Goal: Find specific page/section: Find specific page/section

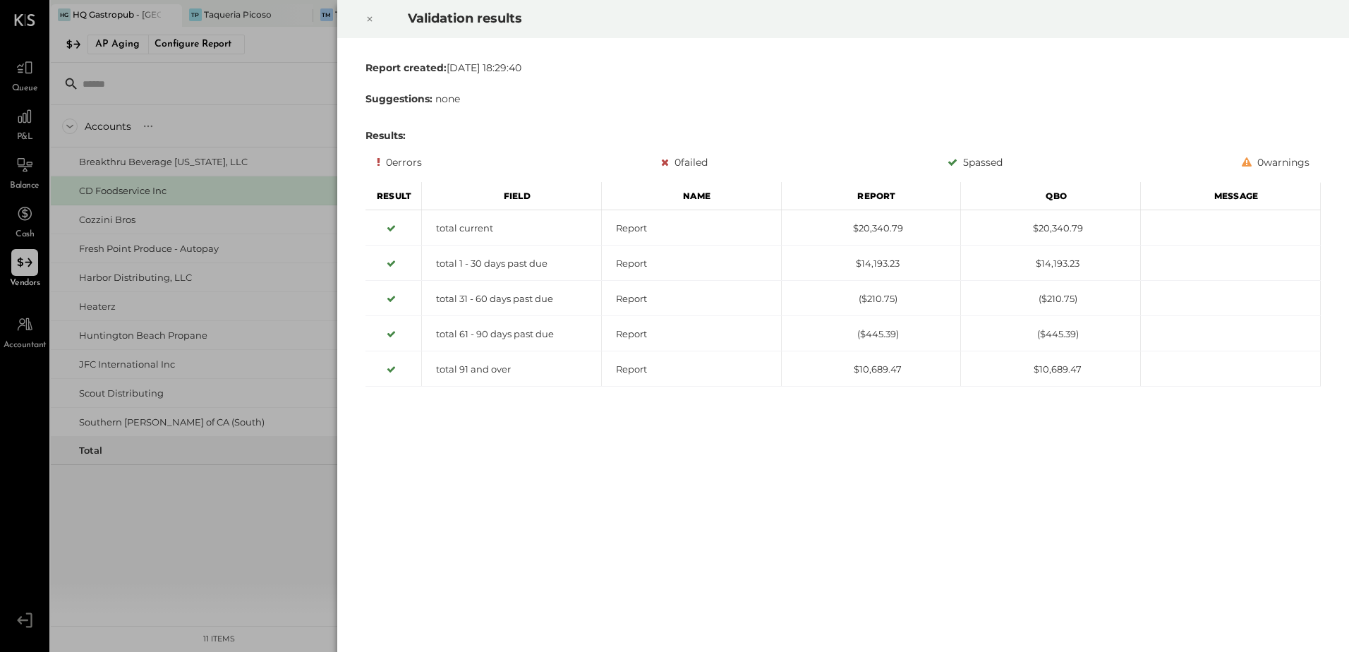
click at [370, 14] on icon at bounding box center [370, 19] width 8 height 17
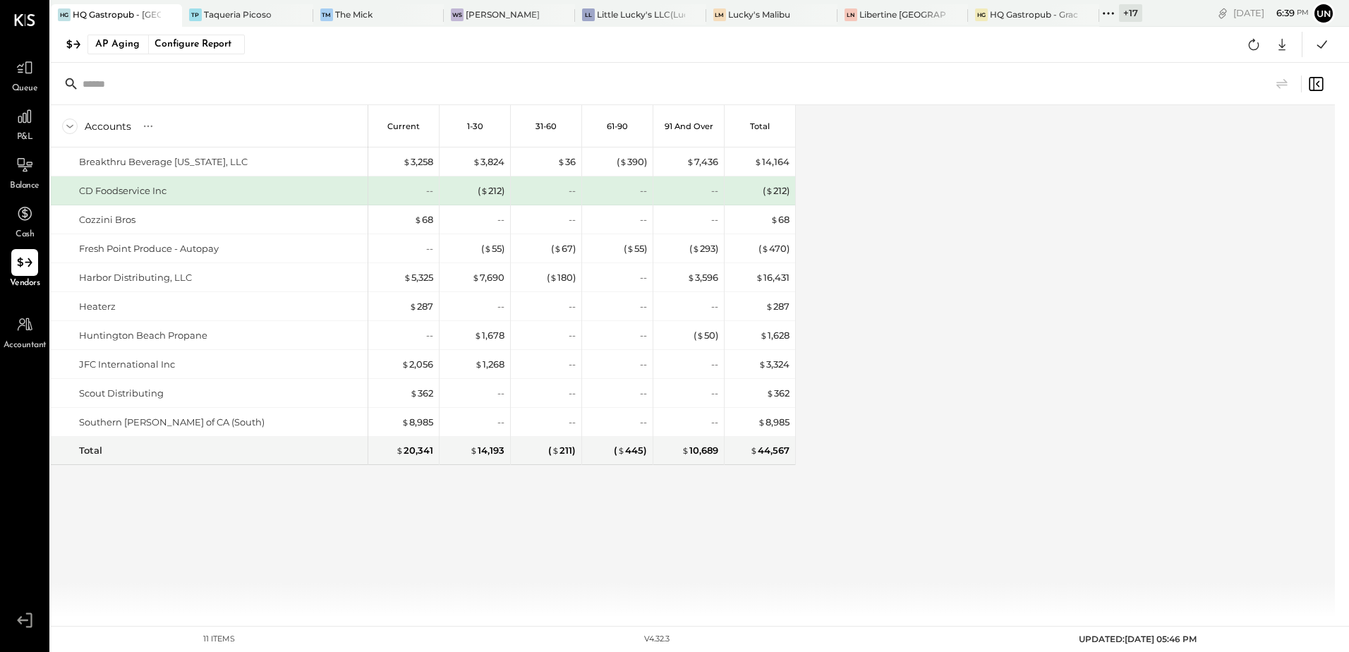
click at [1083, 96] on div at bounding box center [693, 84] width 1284 height 42
click at [630, 11] on div "Little Lucky's LLC(Lucky's Soho)" at bounding box center [641, 14] width 88 height 12
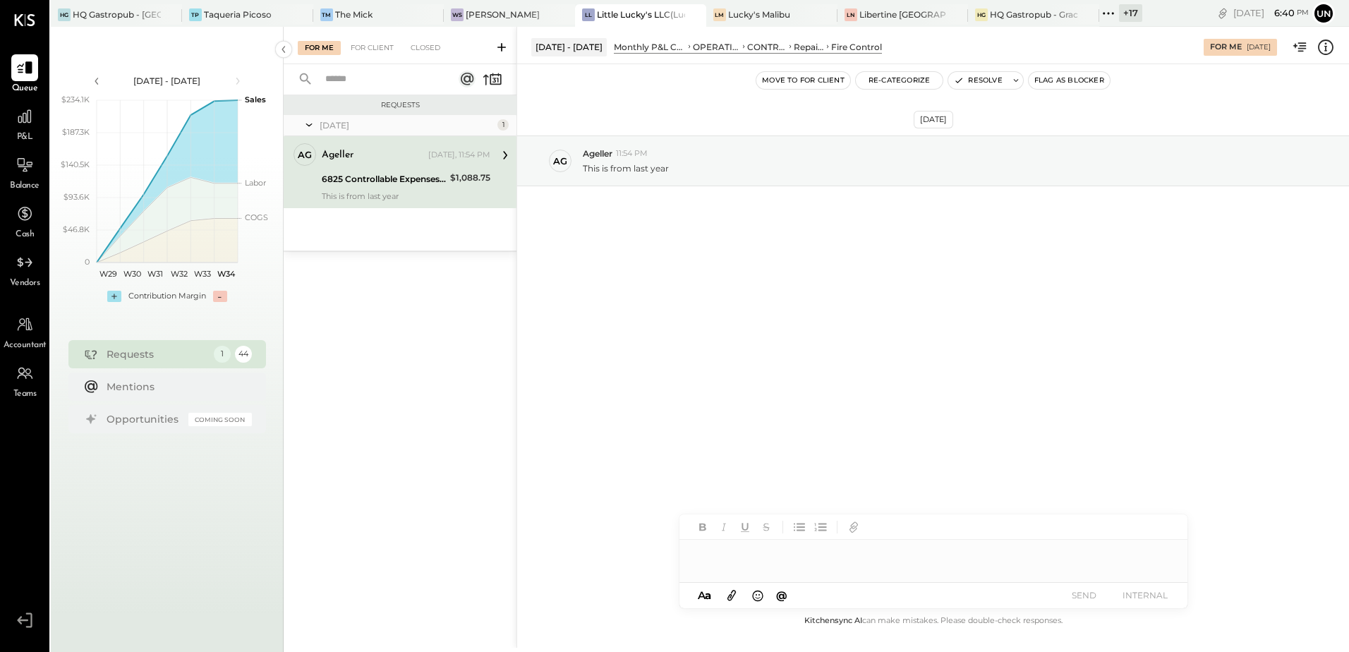
click at [769, 255] on div "Aug 18th, 2025 Ag Ageller 11:54 PM This is from last year" at bounding box center [933, 196] width 832 height 193
click at [26, 269] on icon at bounding box center [25, 262] width 18 height 18
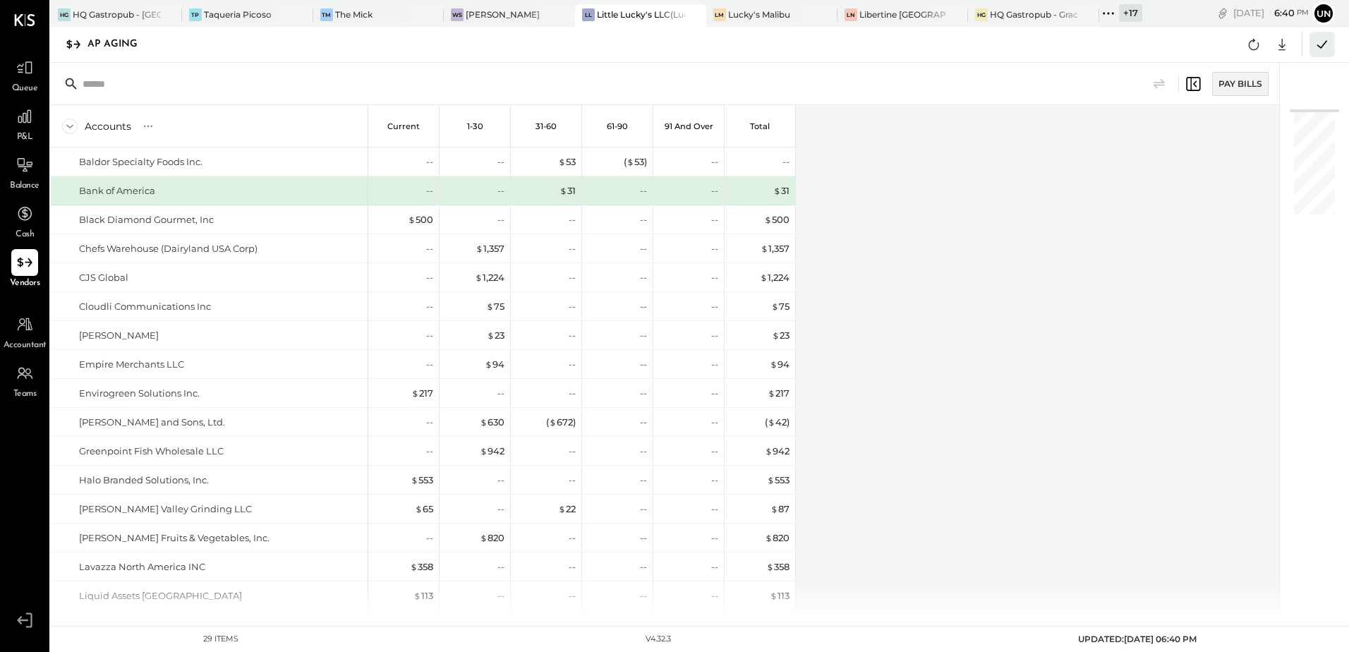
click at [1328, 49] on icon at bounding box center [1322, 44] width 18 height 18
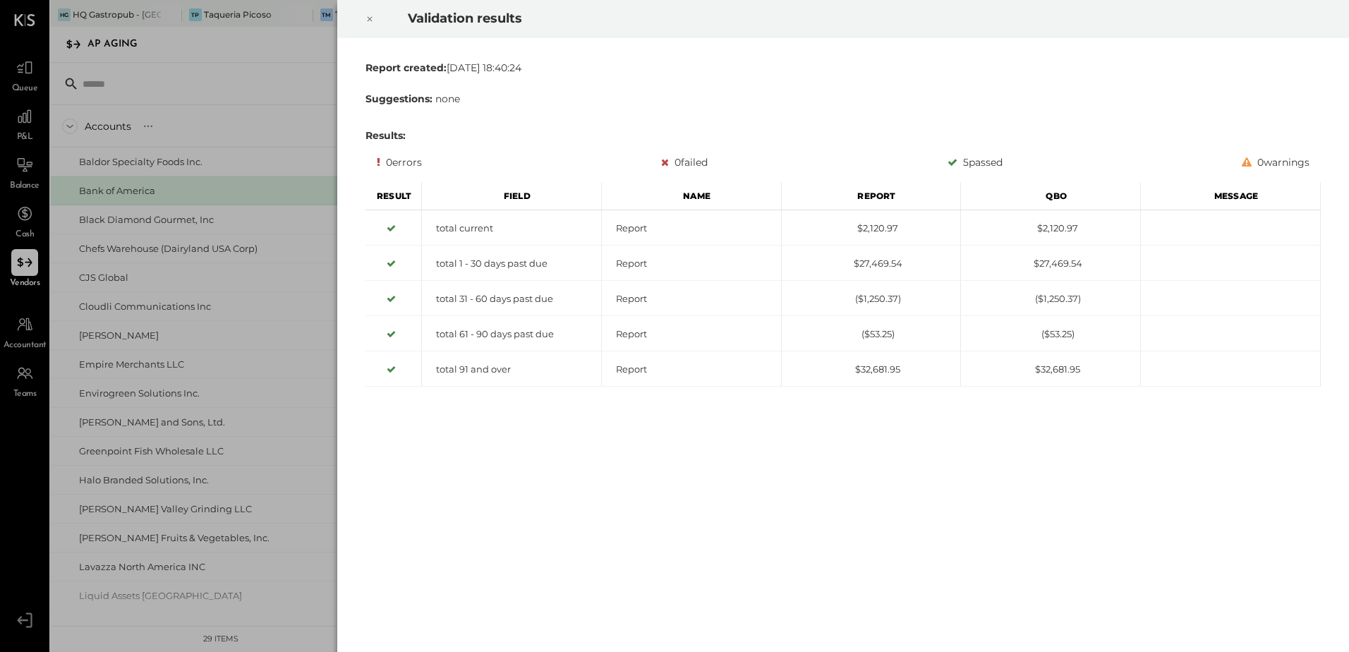
click at [372, 17] on icon at bounding box center [370, 19] width 8 height 17
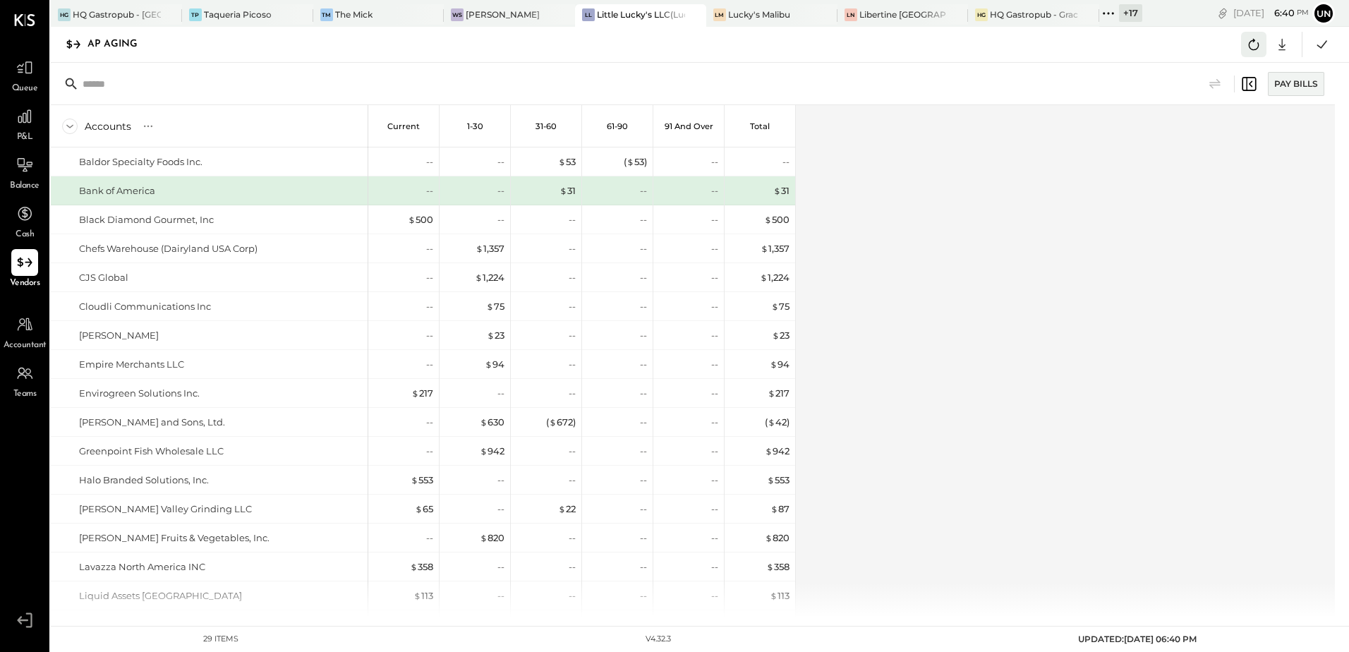
click at [1256, 41] on icon at bounding box center [1254, 44] width 18 height 18
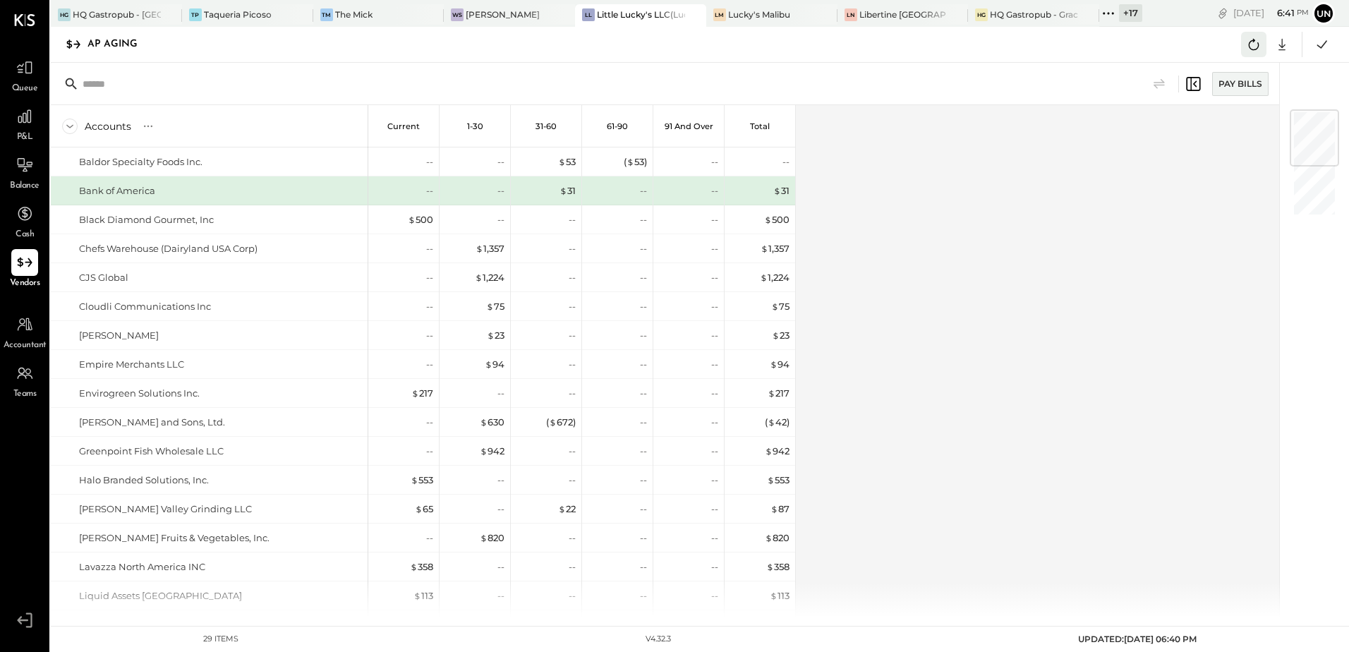
click at [1258, 48] on icon at bounding box center [1254, 44] width 11 height 11
click at [1328, 40] on icon at bounding box center [1322, 44] width 18 height 18
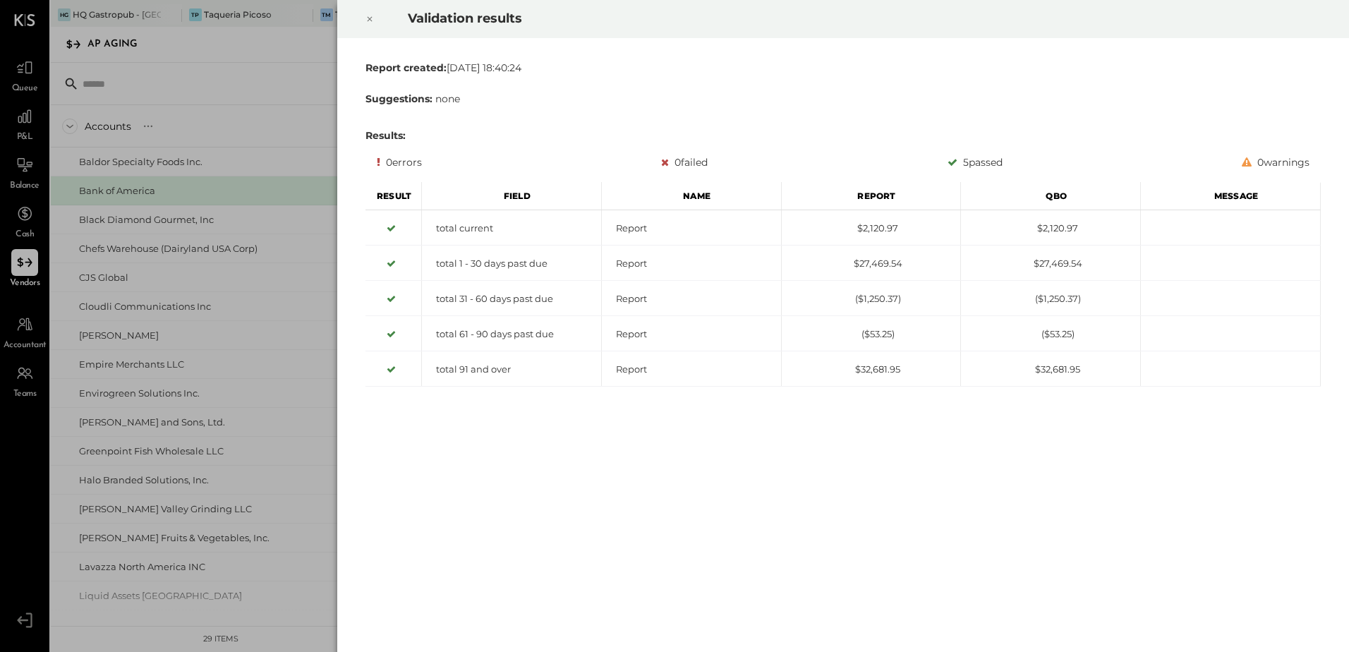
click at [368, 24] on icon at bounding box center [370, 19] width 8 height 17
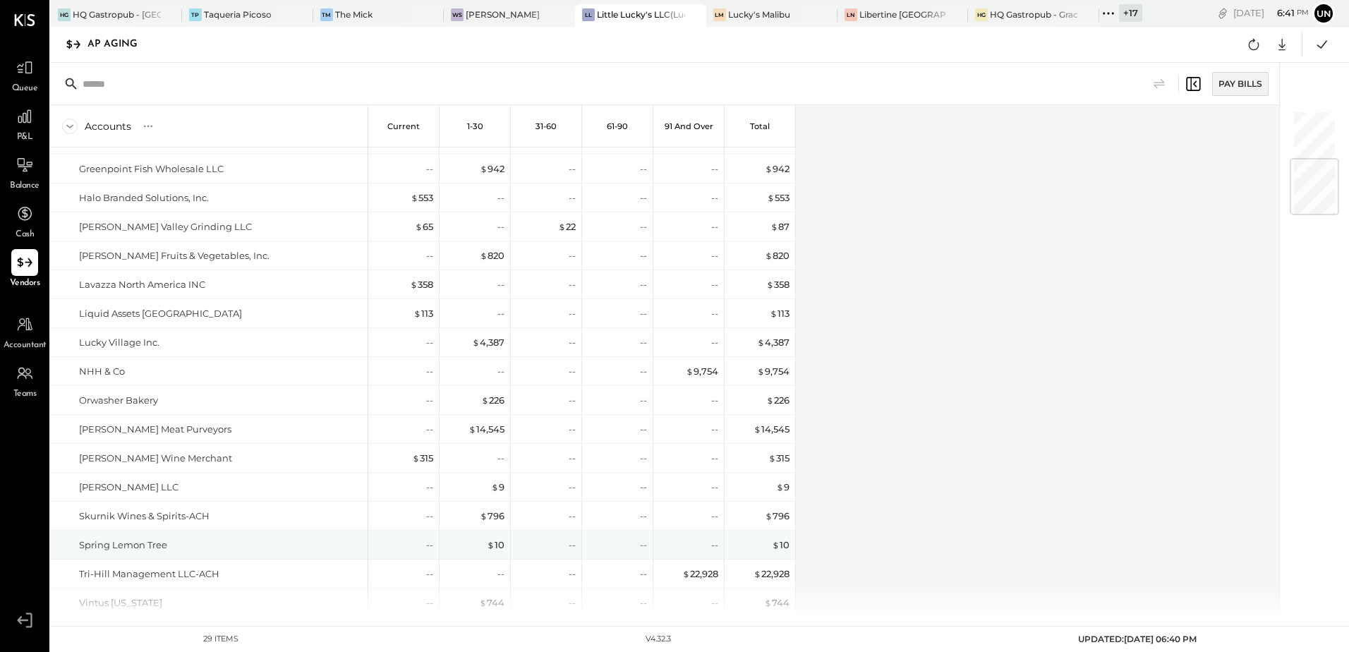
scroll to position [404, 0]
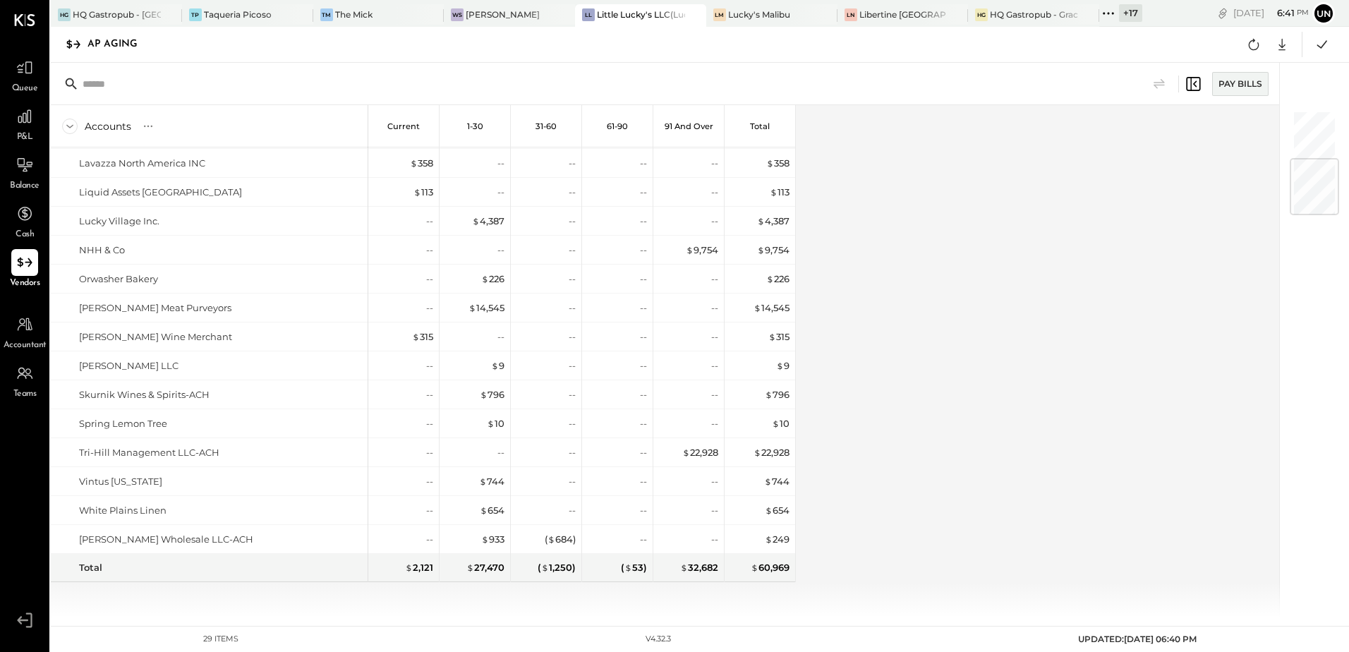
click at [1069, 327] on div "Accounts S % GL Current 1-30 31-60 61-90 91 and Over Total Baldor Specialty Foo…" at bounding box center [666, 361] width 1231 height 512
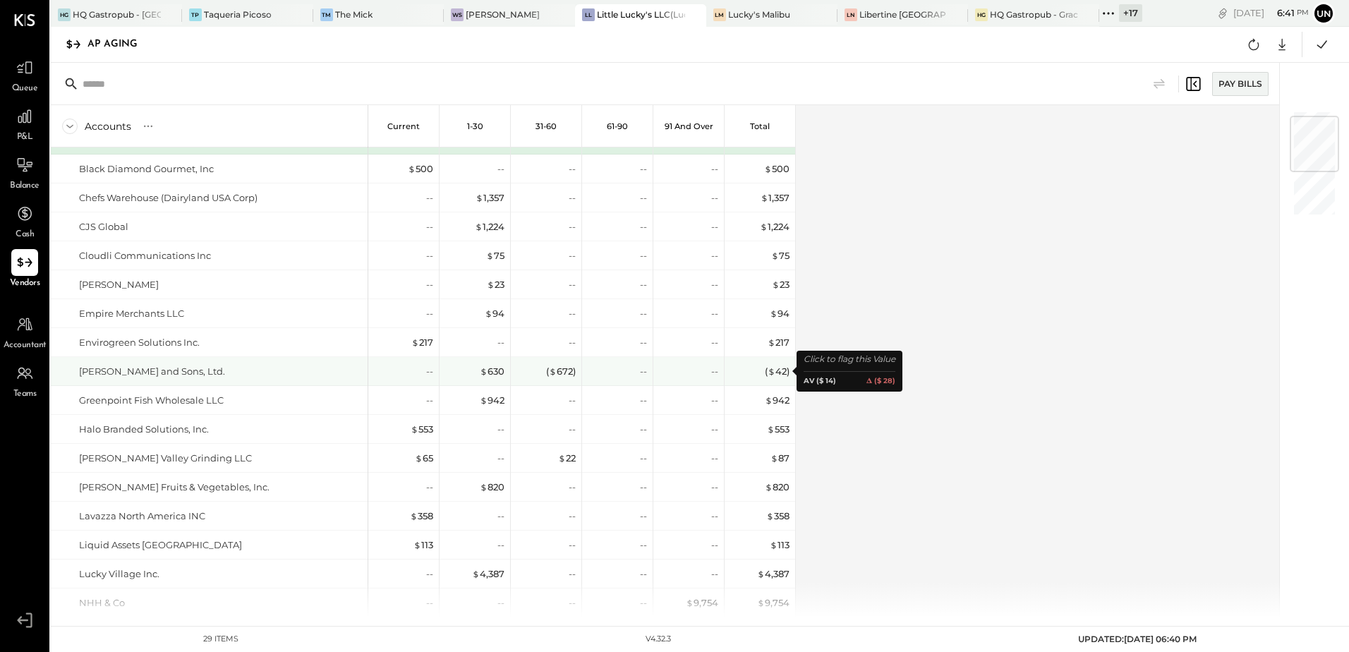
scroll to position [0, 0]
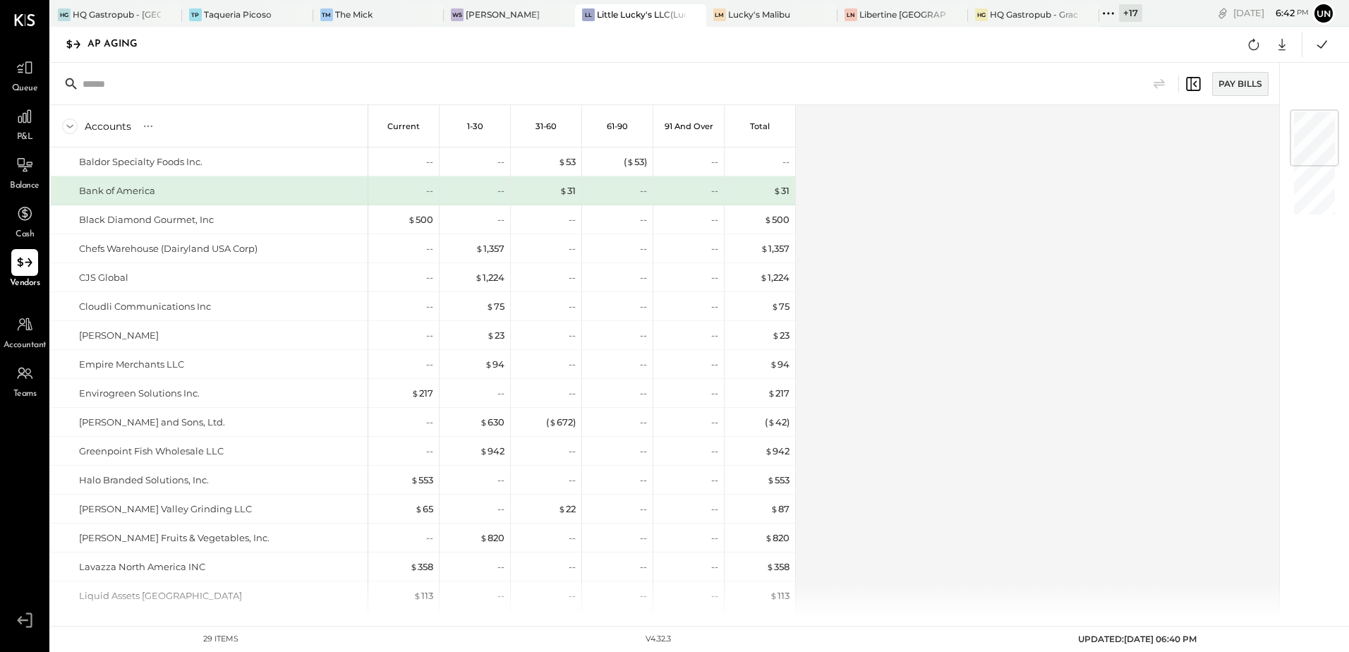
click at [1097, 228] on div "Accounts S % GL Current 1-30 31-60 61-90 91 and Over Total Baldor Specialty Foo…" at bounding box center [666, 361] width 1231 height 512
click at [972, 242] on div "Accounts S % GL Current 1-30 31-60 61-90 91 and Over Total Baldor Specialty Foo…" at bounding box center [666, 361] width 1231 height 512
click at [1259, 42] on icon at bounding box center [1254, 44] width 18 height 18
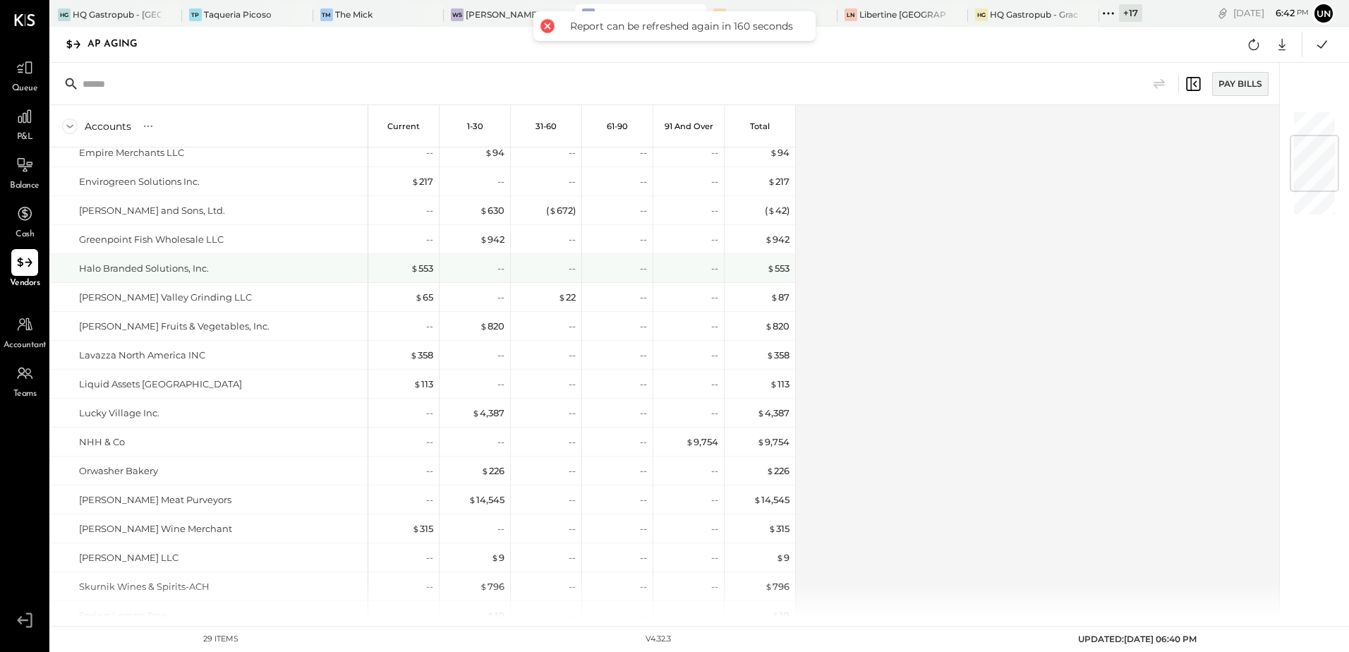
scroll to position [404, 0]
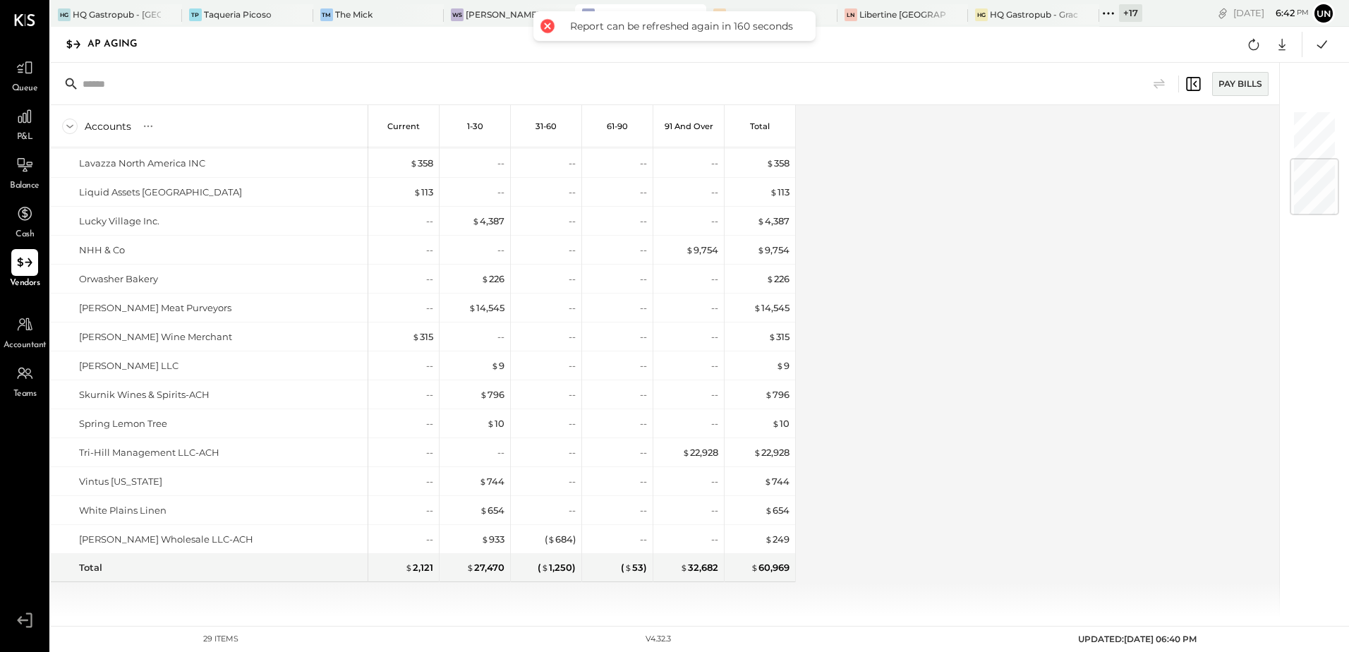
click at [955, 416] on div "Accounts S % GL Current 1-30 31-60 61-90 91 and Over Total Baldor Specialty Foo…" at bounding box center [666, 361] width 1231 height 512
click at [1257, 47] on icon at bounding box center [1254, 44] width 18 height 18
click at [1256, 41] on icon at bounding box center [1254, 44] width 18 height 18
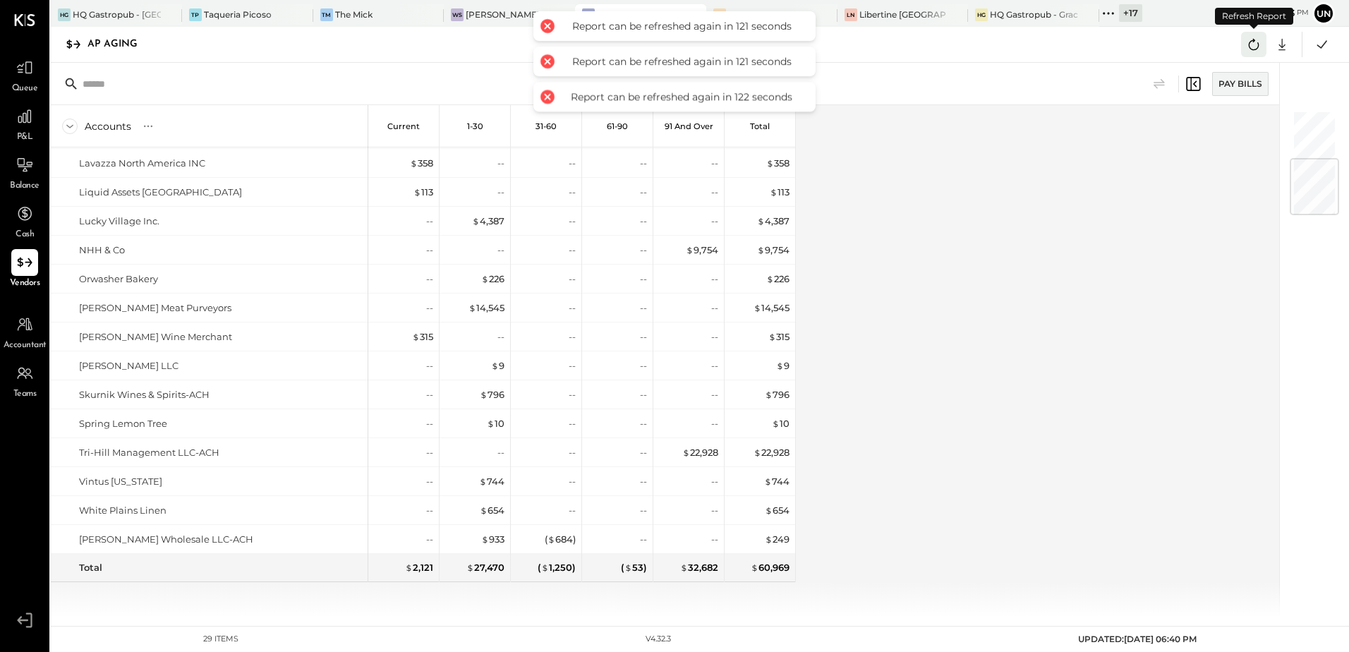
click at [1257, 41] on icon at bounding box center [1254, 44] width 18 height 18
click at [1317, 34] on button at bounding box center [1322, 44] width 25 height 25
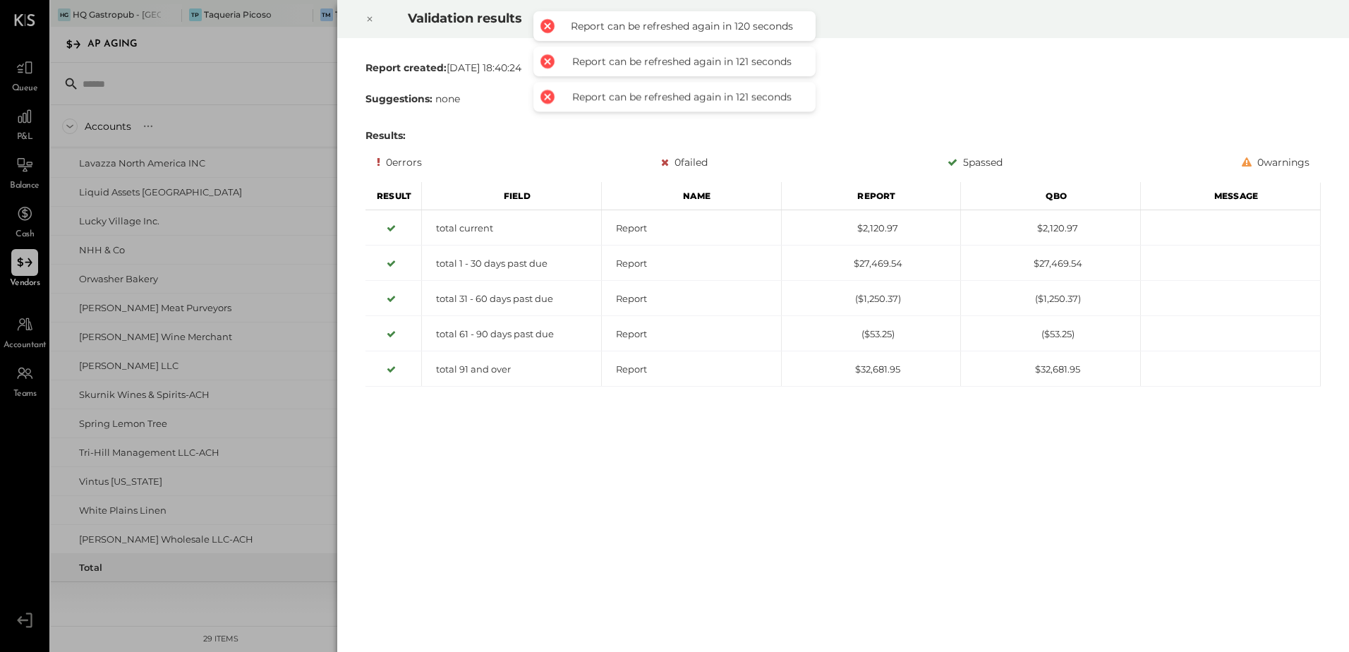
click at [368, 18] on icon at bounding box center [370, 19] width 5 height 5
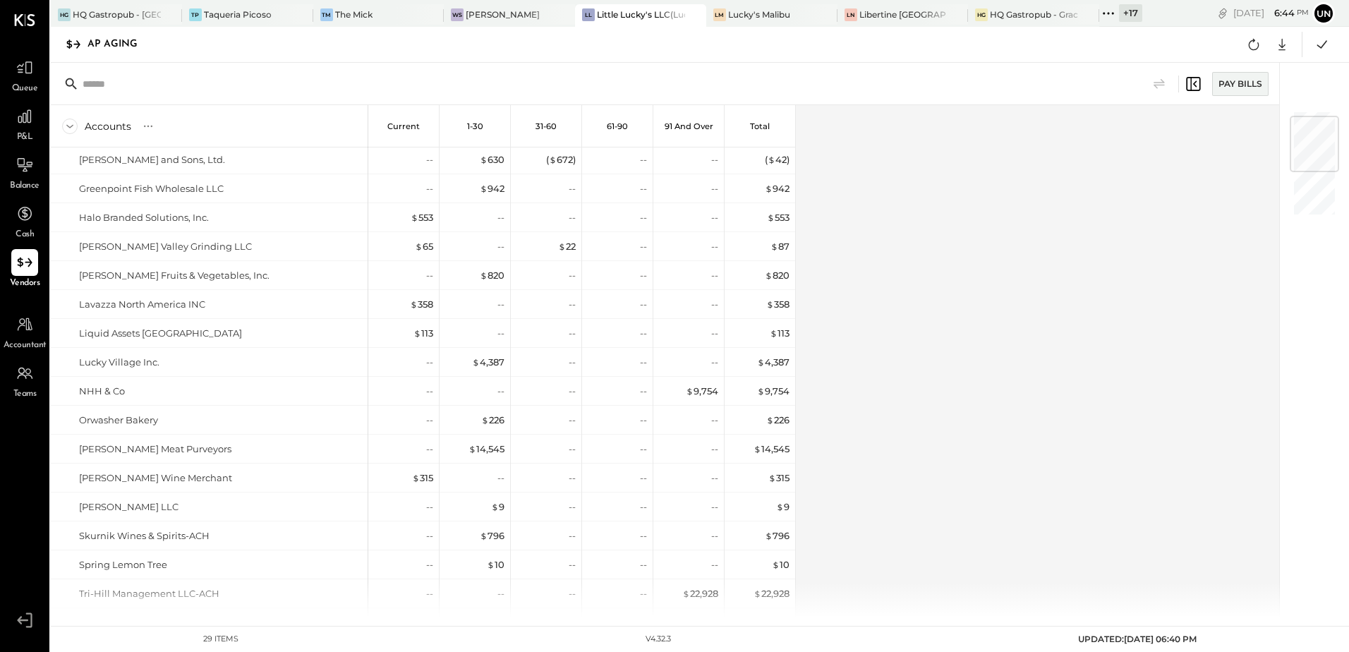
scroll to position [51, 0]
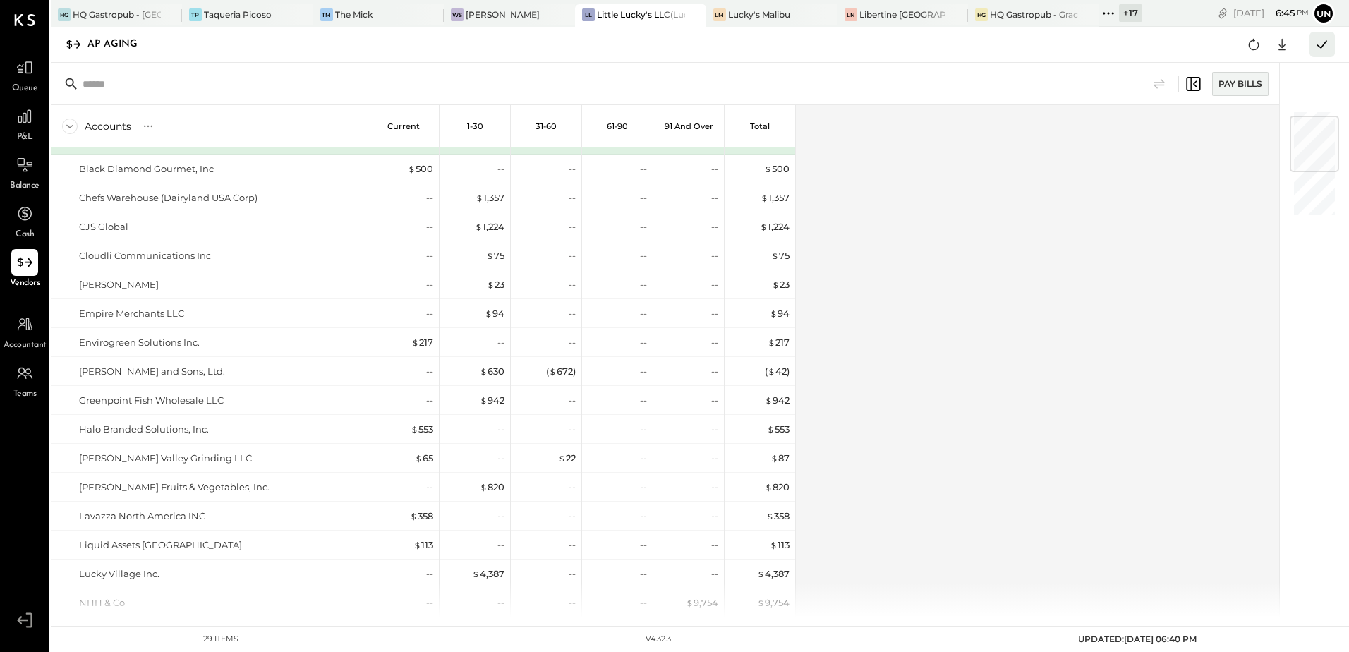
click at [1313, 46] on icon at bounding box center [1322, 44] width 18 height 18
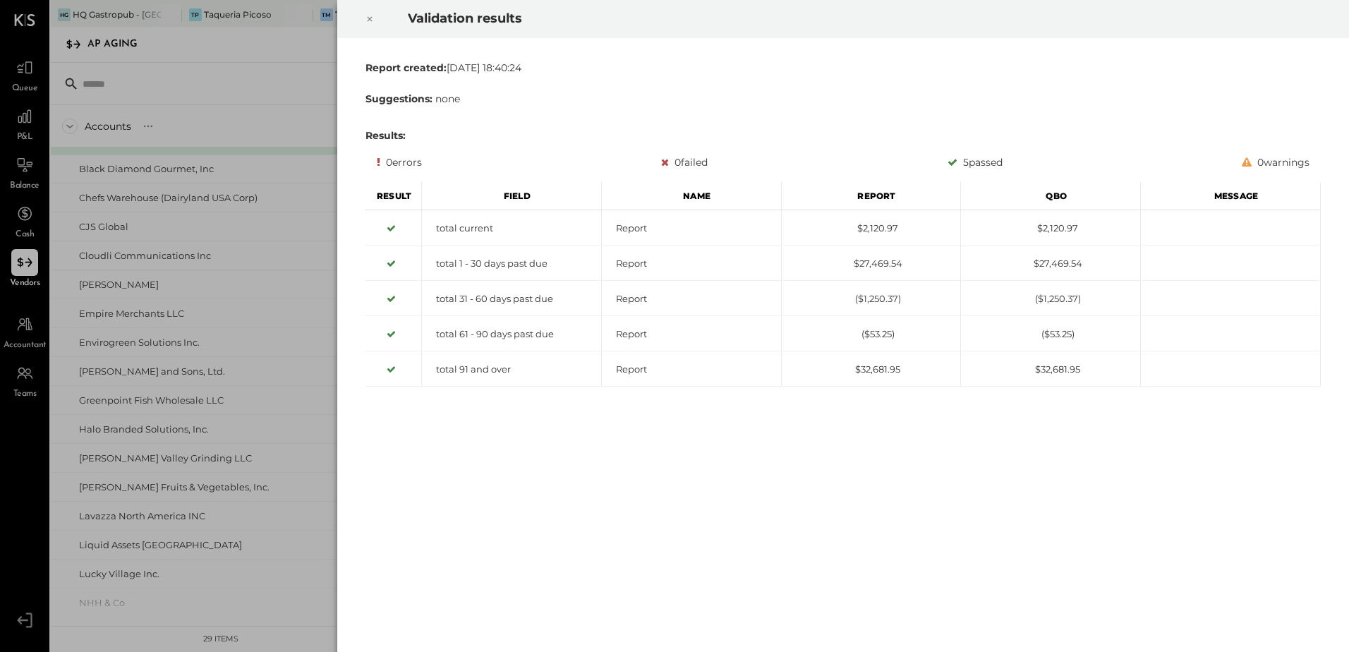
click at [371, 12] on icon at bounding box center [370, 19] width 8 height 17
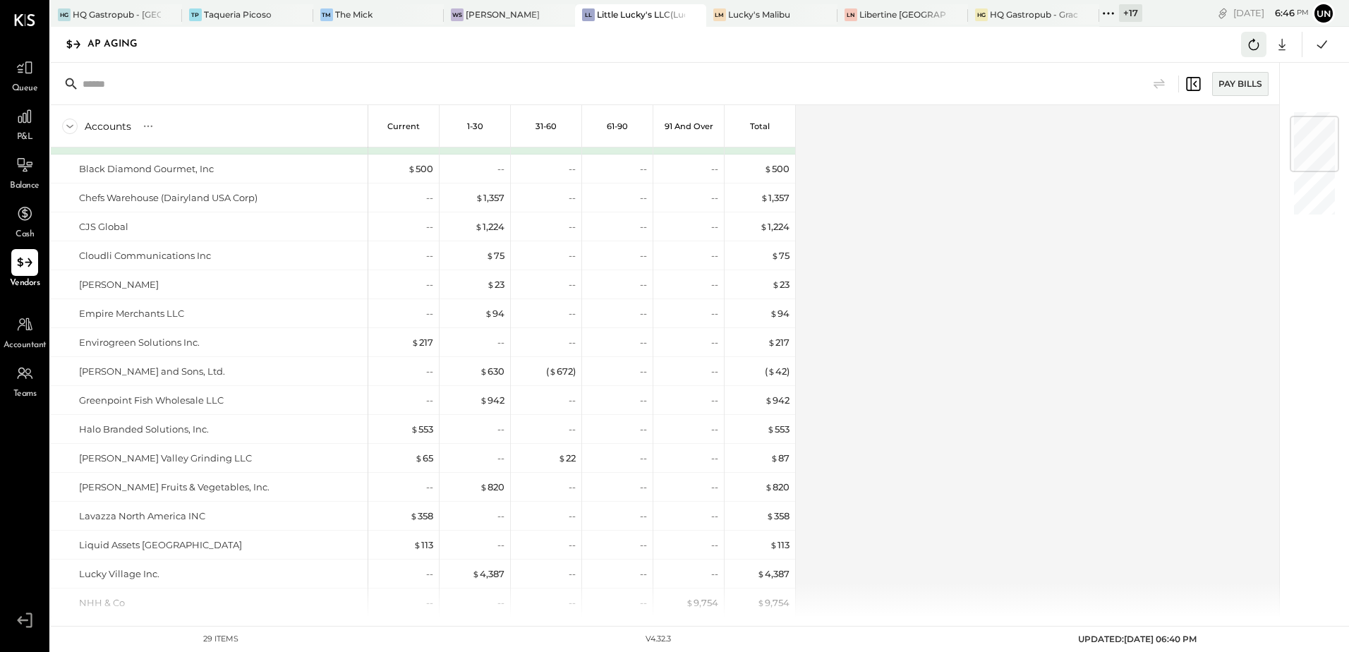
click at [1241, 41] on button at bounding box center [1253, 44] width 25 height 25
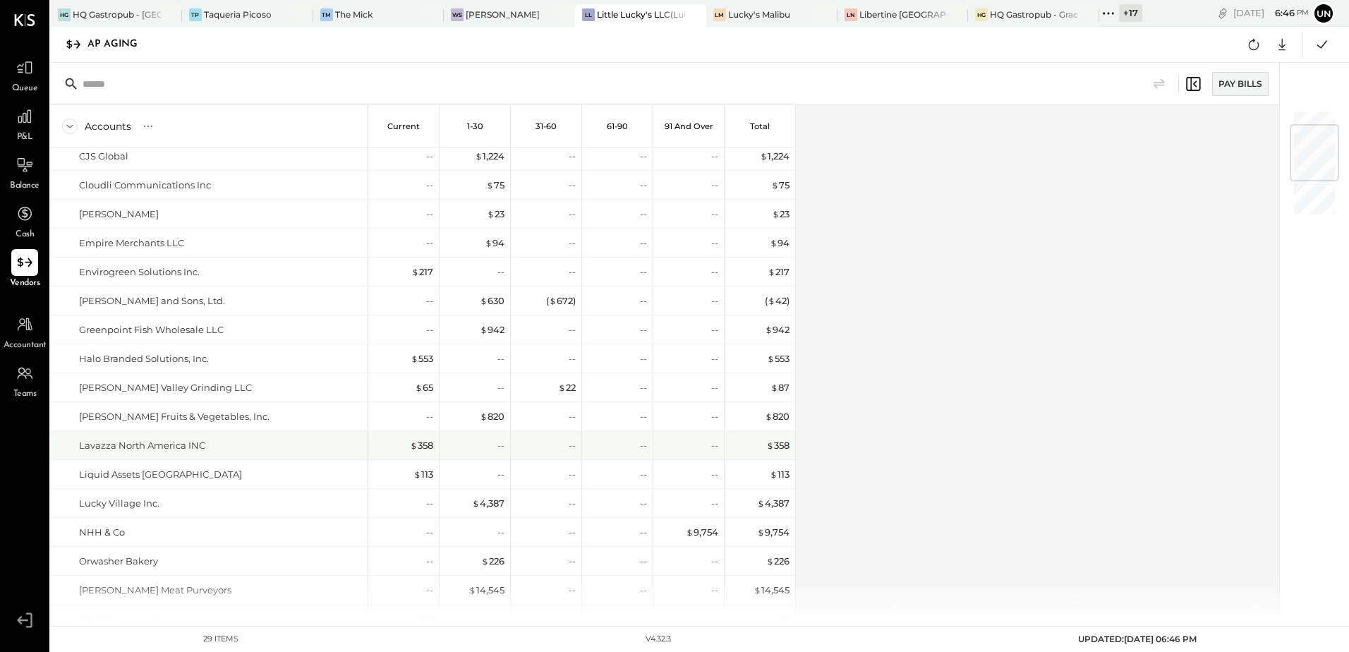
scroll to position [404, 0]
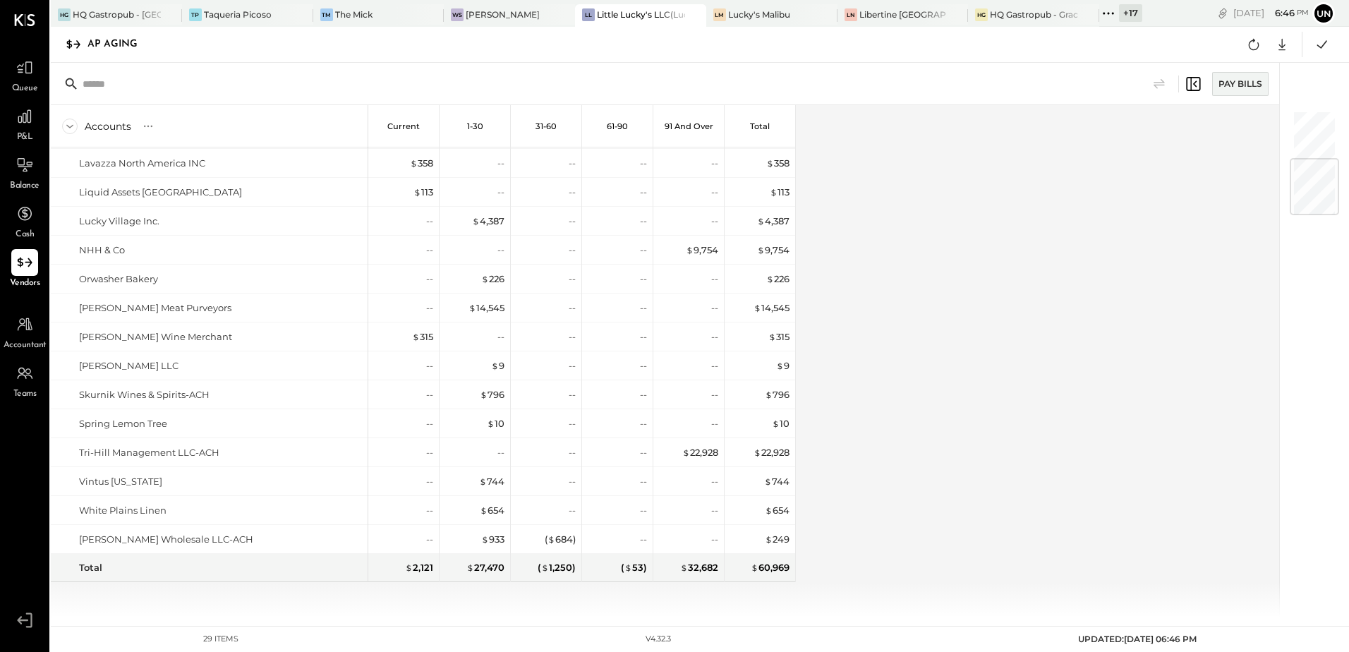
click at [1150, 399] on div "Accounts S % GL Current 1-30 31-60 61-90 91 and Over Total Baldor Specialty Foo…" at bounding box center [666, 361] width 1231 height 512
click at [1244, 43] on button at bounding box center [1253, 44] width 25 height 25
click at [1323, 43] on icon at bounding box center [1322, 44] width 18 height 18
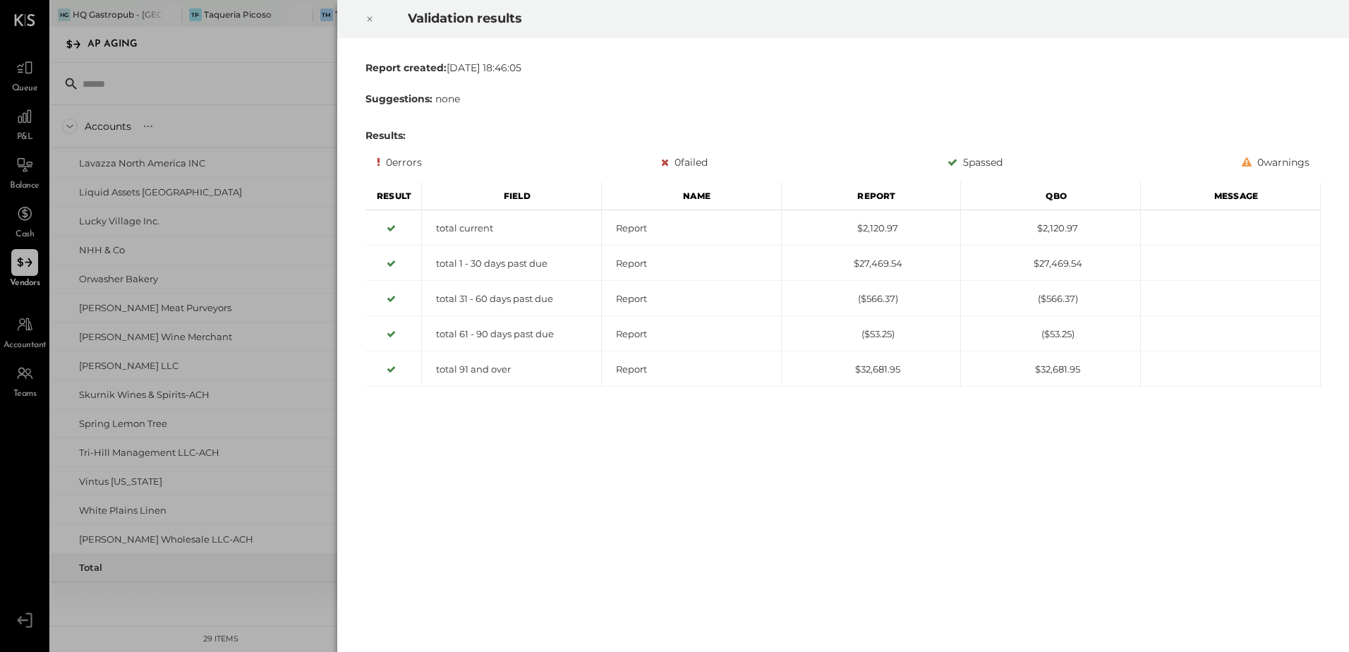
click at [372, 20] on icon at bounding box center [370, 19] width 8 height 17
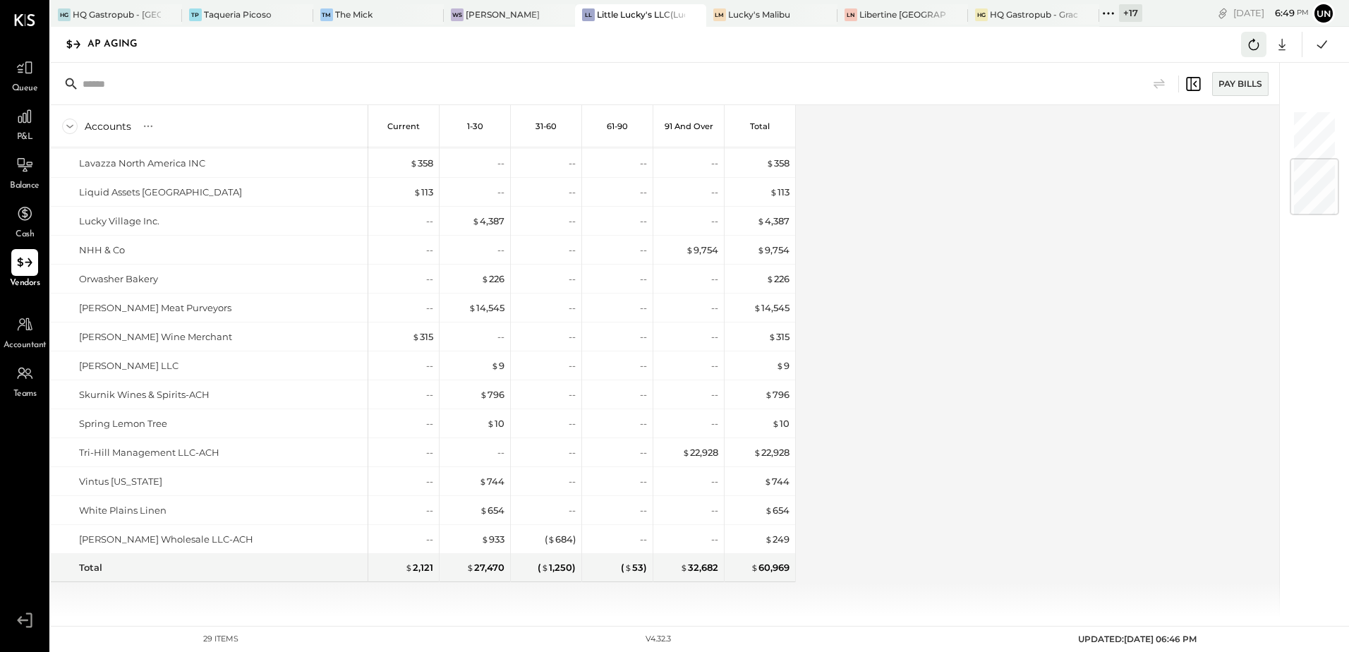
click at [1254, 54] on button at bounding box center [1253, 44] width 25 height 25
click at [1311, 42] on button at bounding box center [1322, 44] width 25 height 25
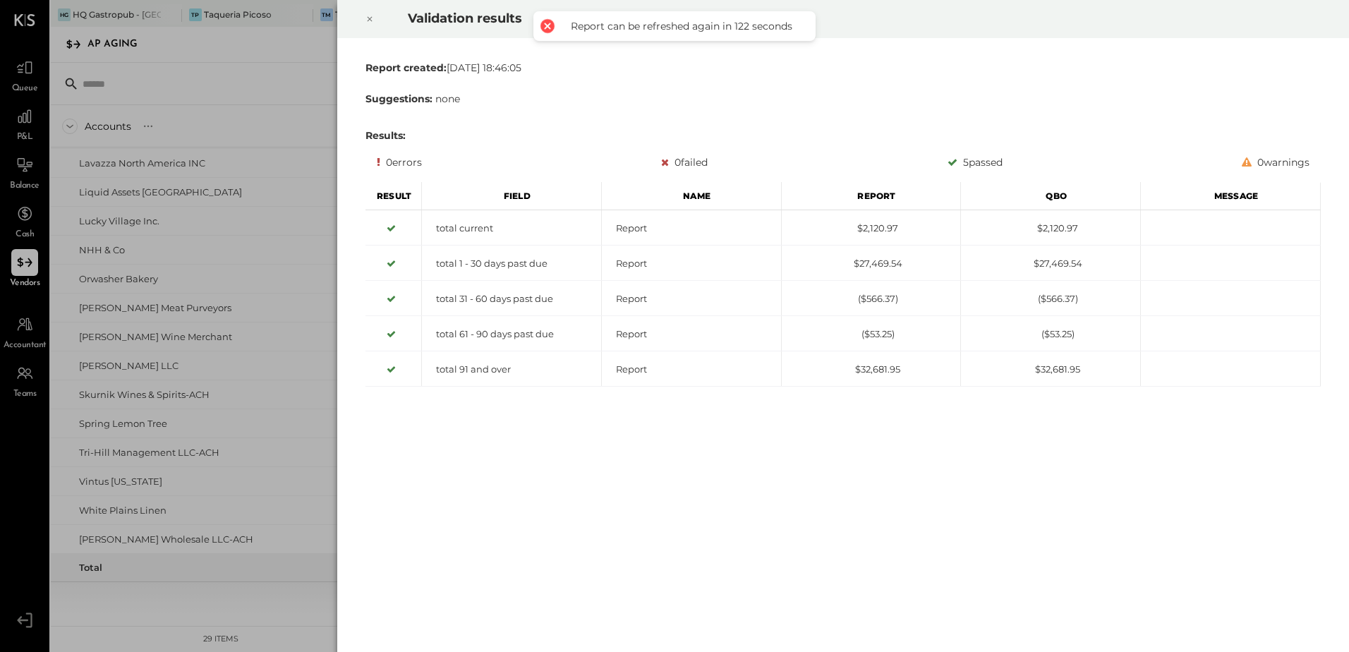
click at [368, 16] on icon at bounding box center [370, 19] width 8 height 17
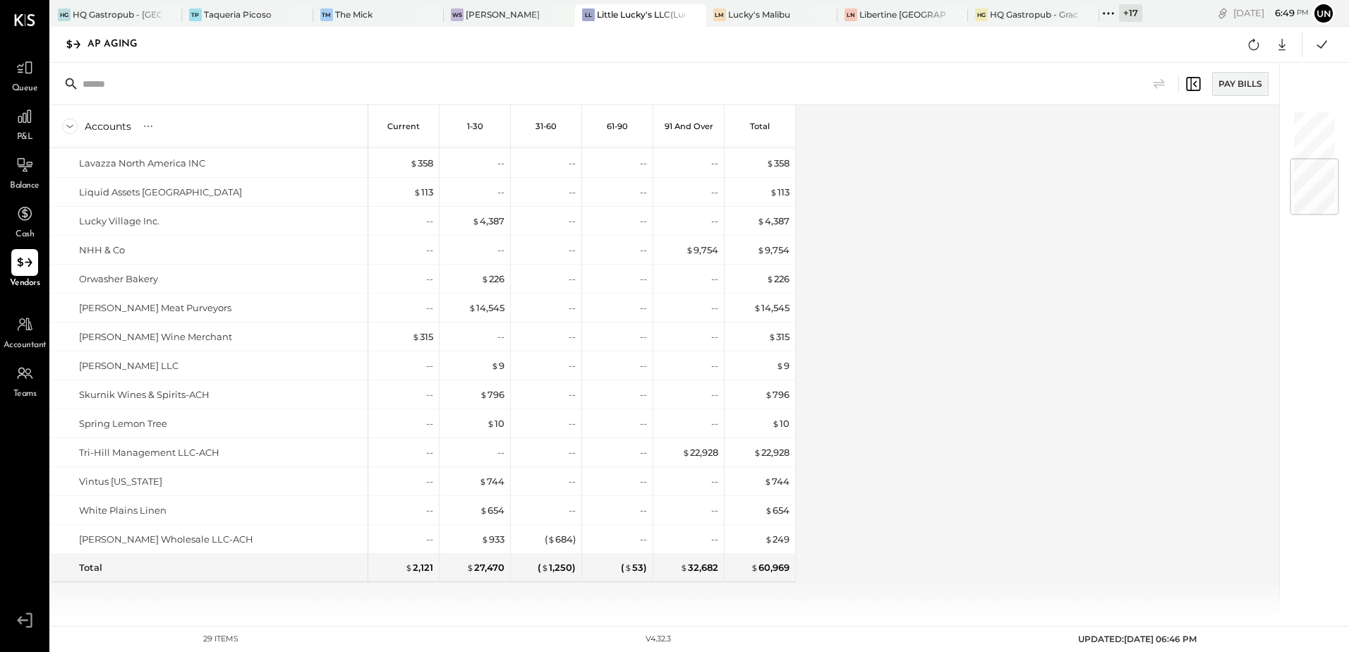
click at [984, 272] on div "Accounts S % GL Current 1-30 31-60 61-90 91 and Over Total Baldor Specialty Foo…" at bounding box center [666, 361] width 1231 height 512
click at [1248, 43] on icon at bounding box center [1254, 44] width 18 height 18
click at [1251, 45] on icon at bounding box center [1254, 44] width 18 height 18
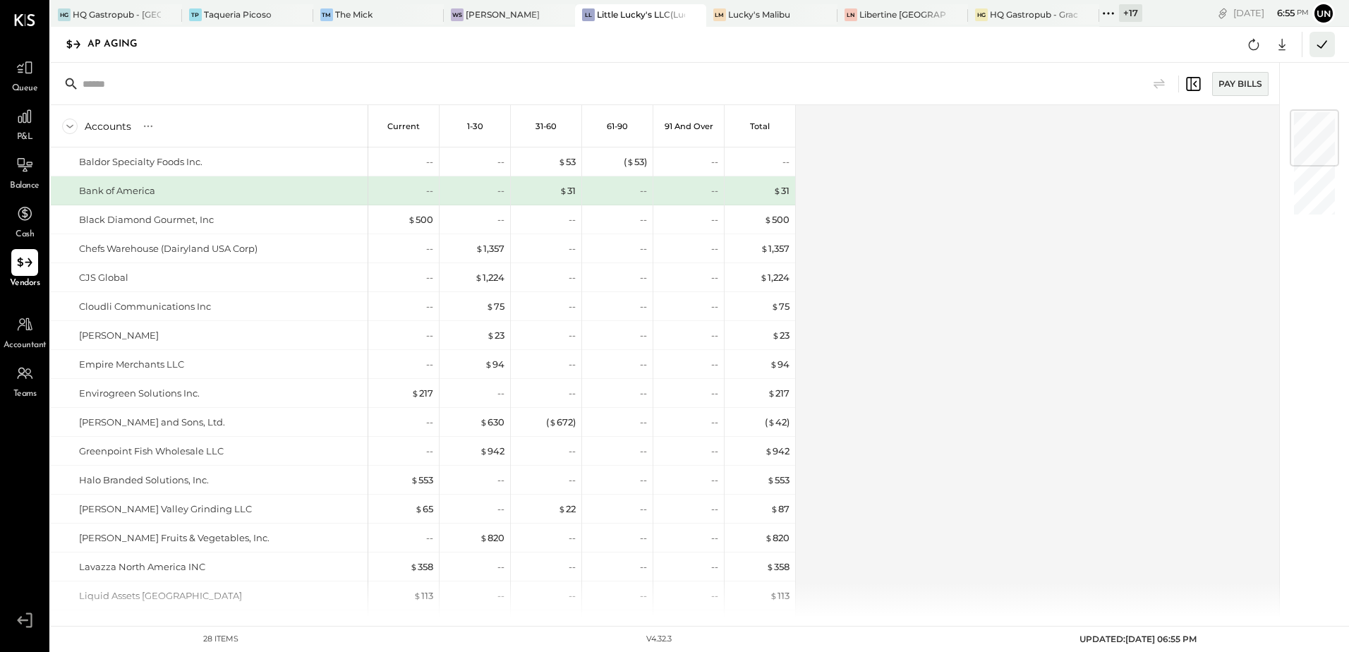
click at [1323, 41] on icon at bounding box center [1322, 44] width 18 height 18
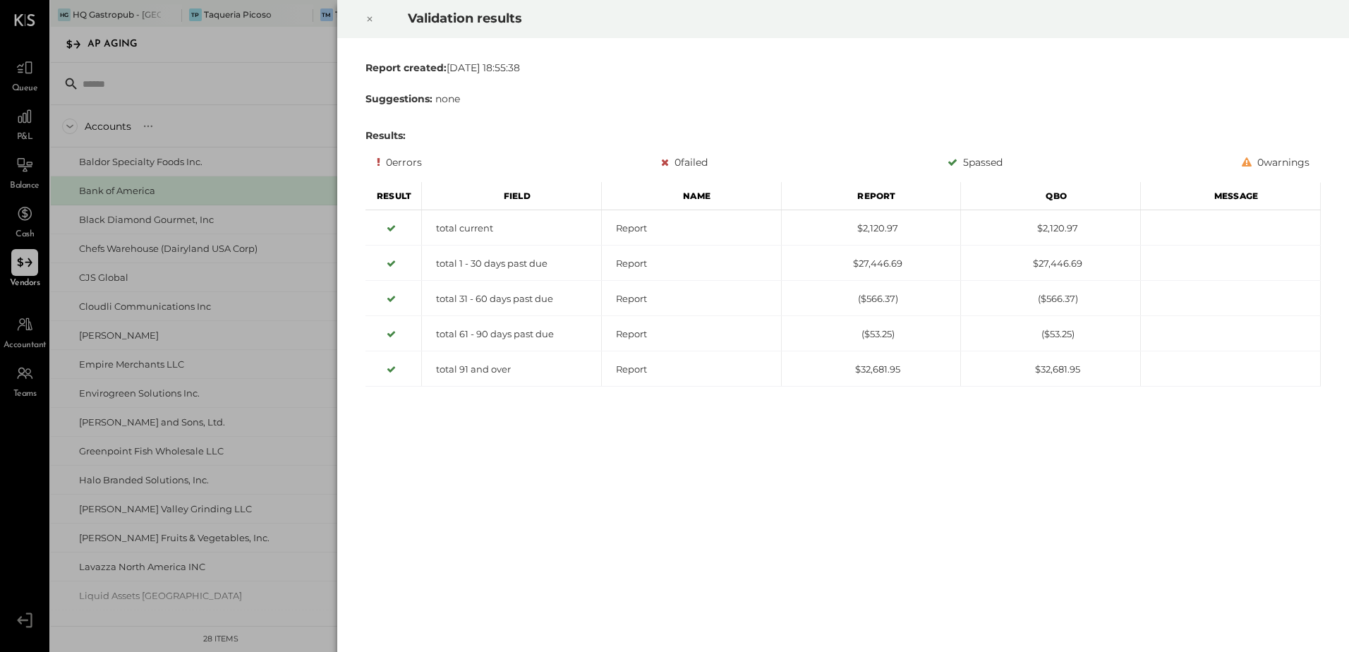
click at [369, 20] on icon at bounding box center [370, 19] width 5 height 5
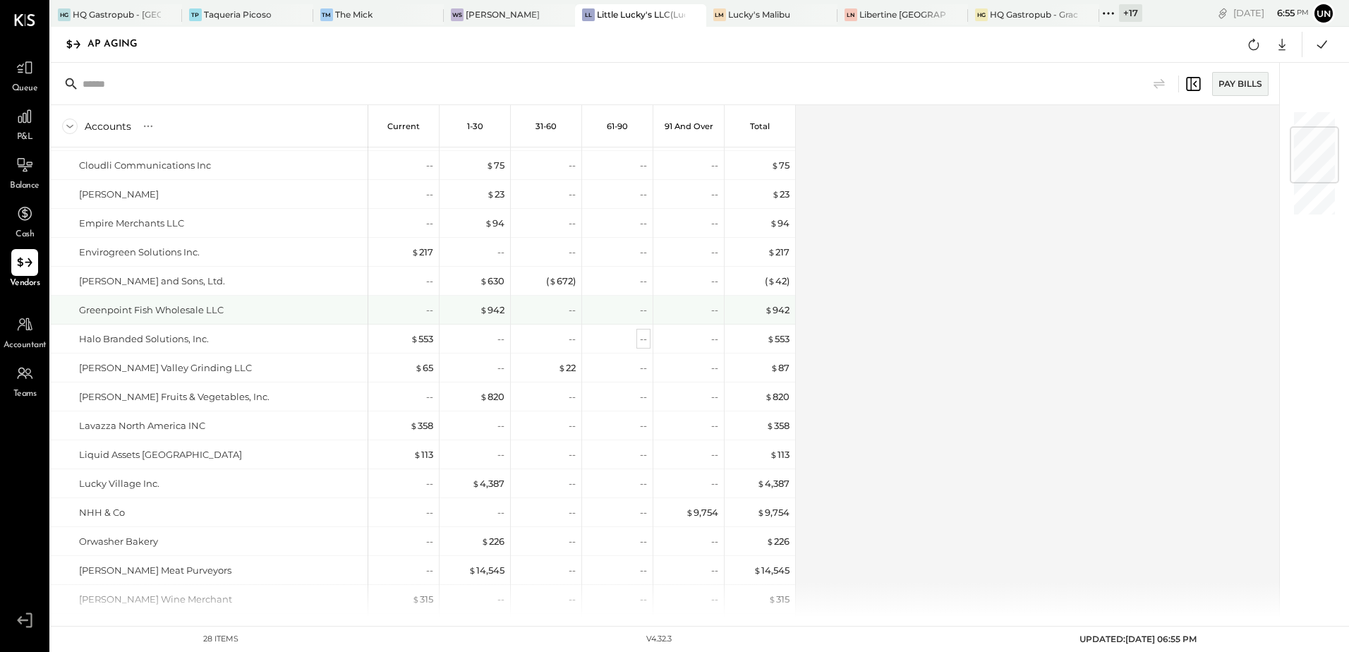
scroll to position [212, 0]
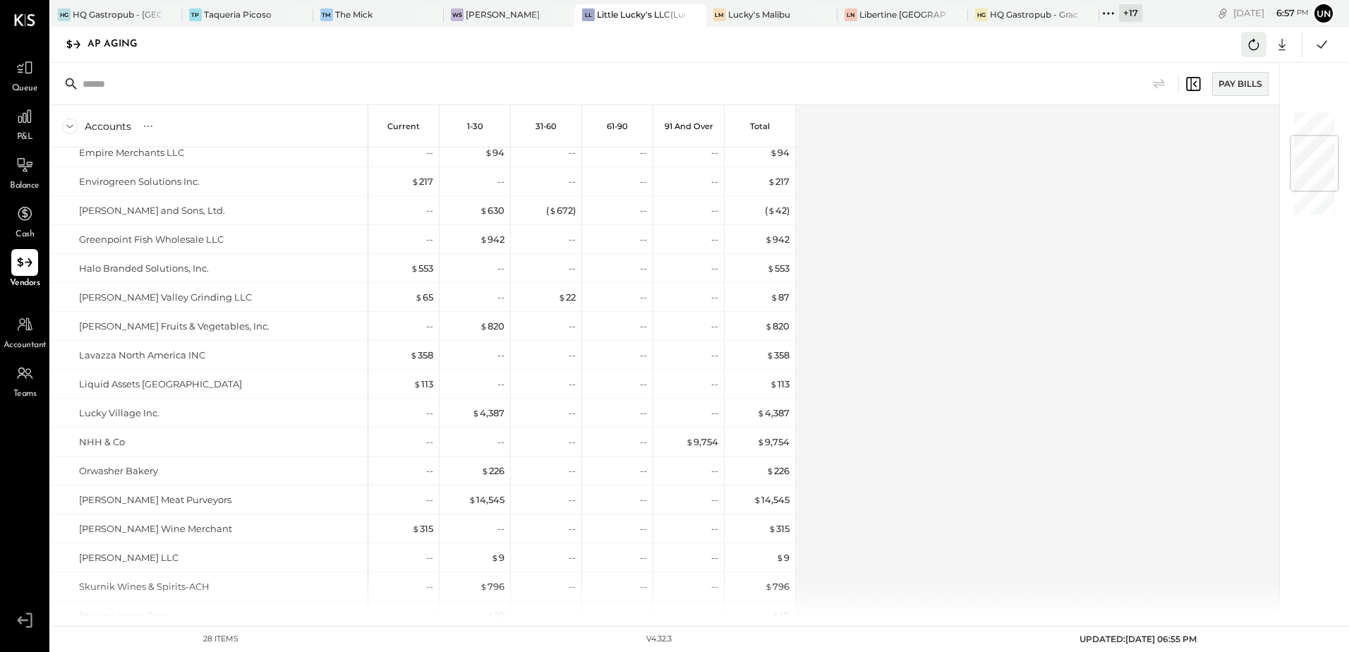
click at [1251, 53] on icon at bounding box center [1254, 44] width 18 height 18
click at [1251, 45] on icon at bounding box center [1254, 44] width 18 height 18
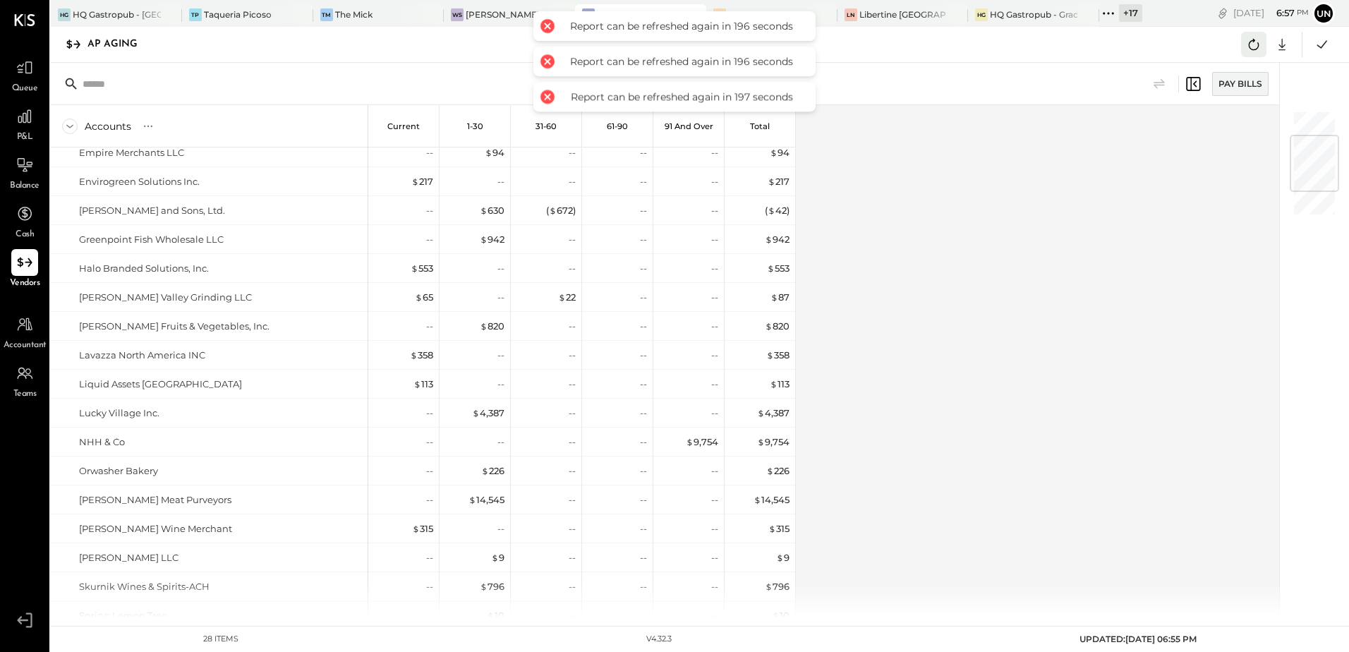
click at [1251, 45] on icon at bounding box center [1254, 44] width 18 height 18
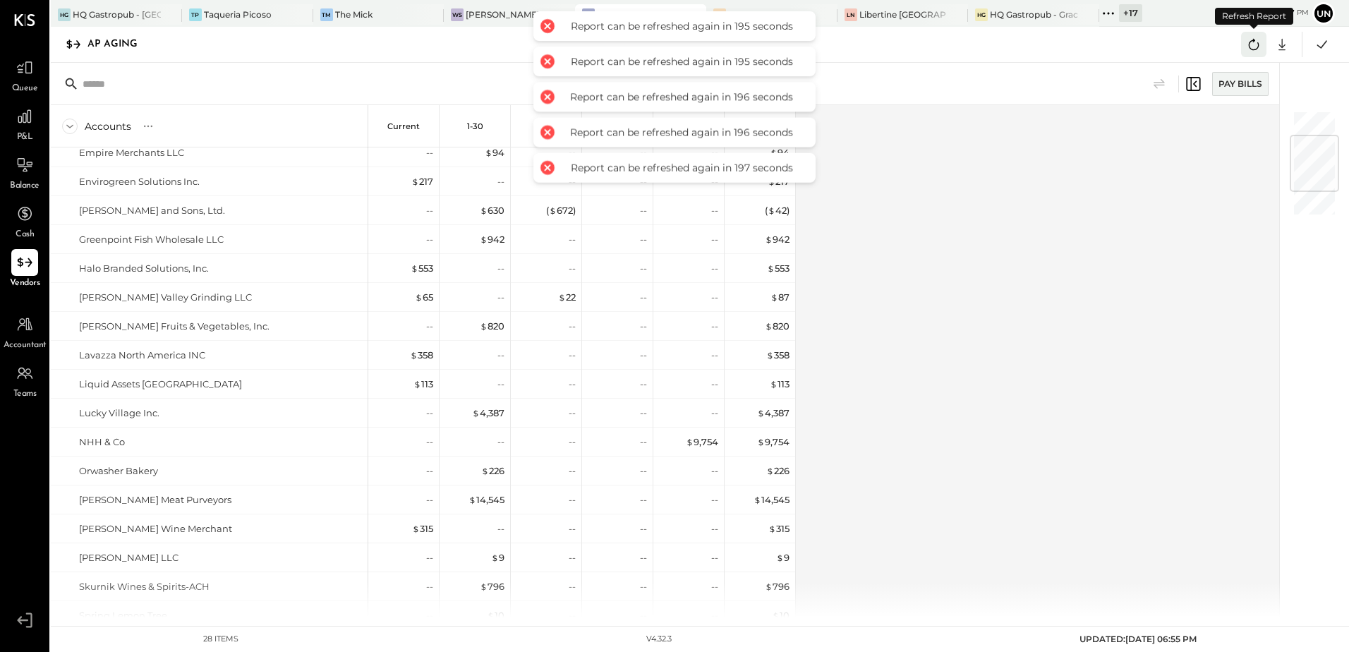
click at [1251, 44] on icon at bounding box center [1254, 44] width 18 height 18
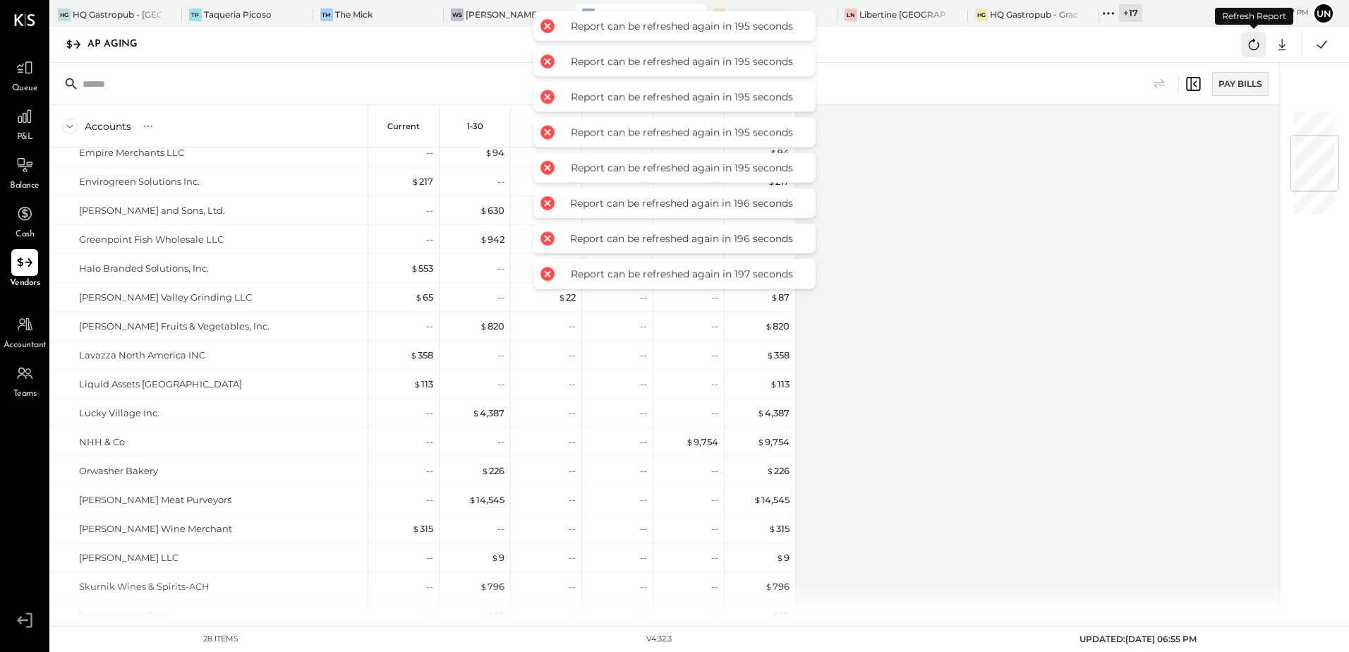
click at [1251, 44] on icon at bounding box center [1254, 44] width 18 height 18
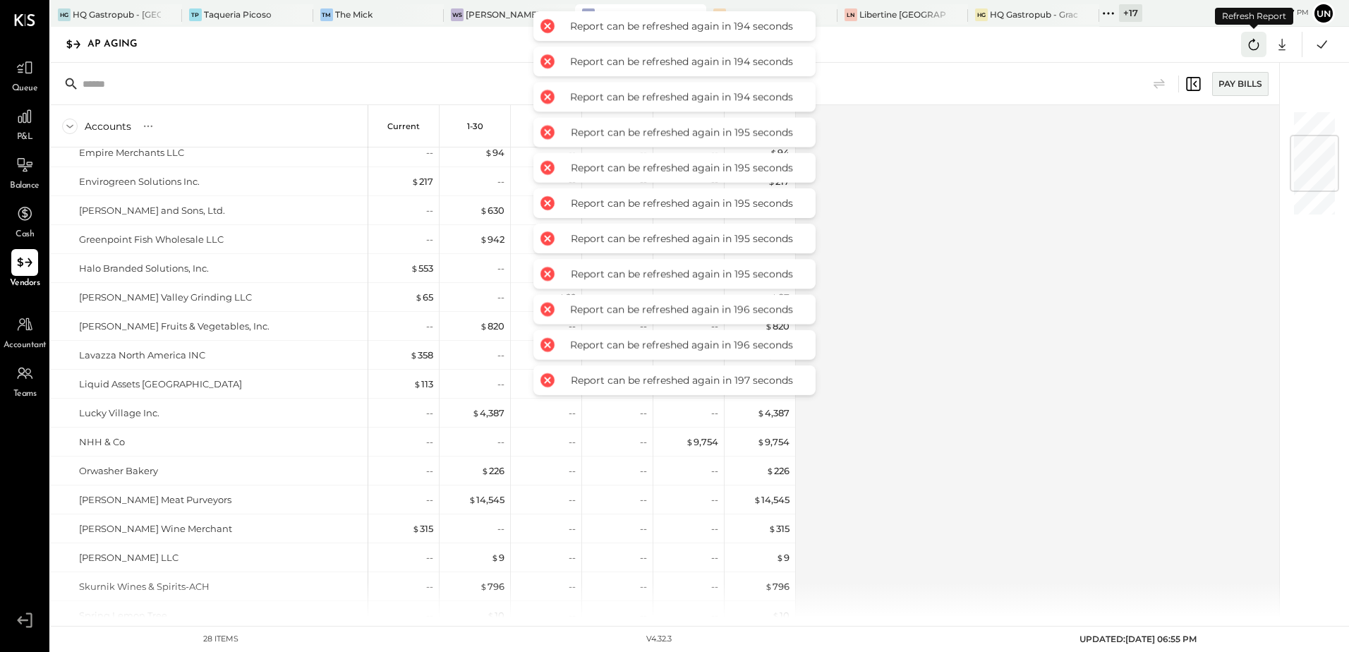
click at [1251, 44] on icon at bounding box center [1254, 44] width 18 height 18
click at [1327, 44] on icon at bounding box center [1322, 44] width 18 height 18
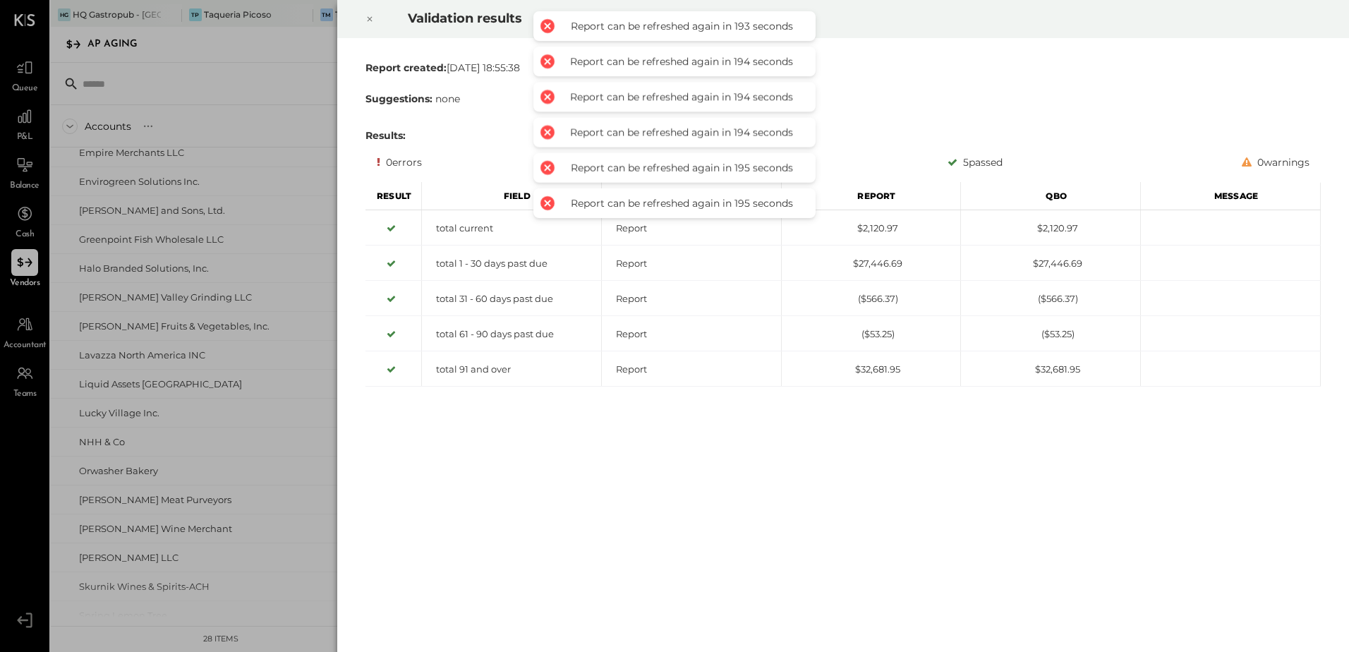
click at [362, 22] on div at bounding box center [369, 19] width 31 height 40
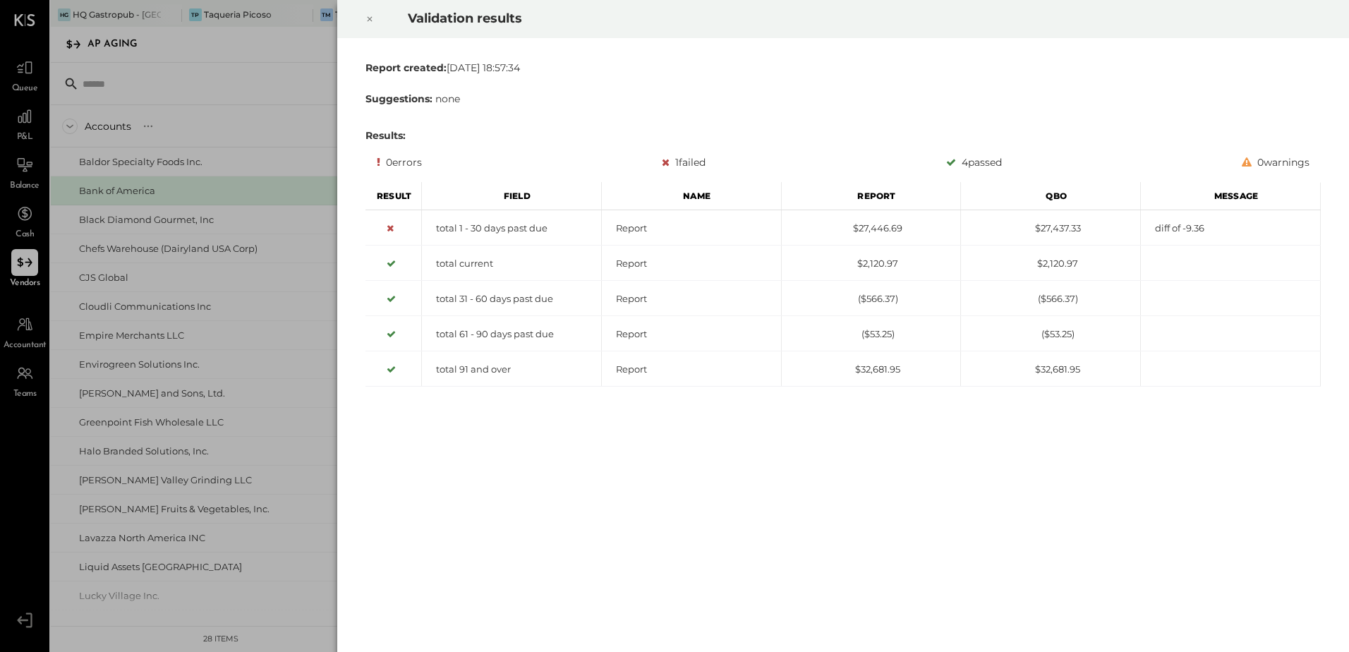
click at [371, 17] on icon at bounding box center [370, 19] width 8 height 17
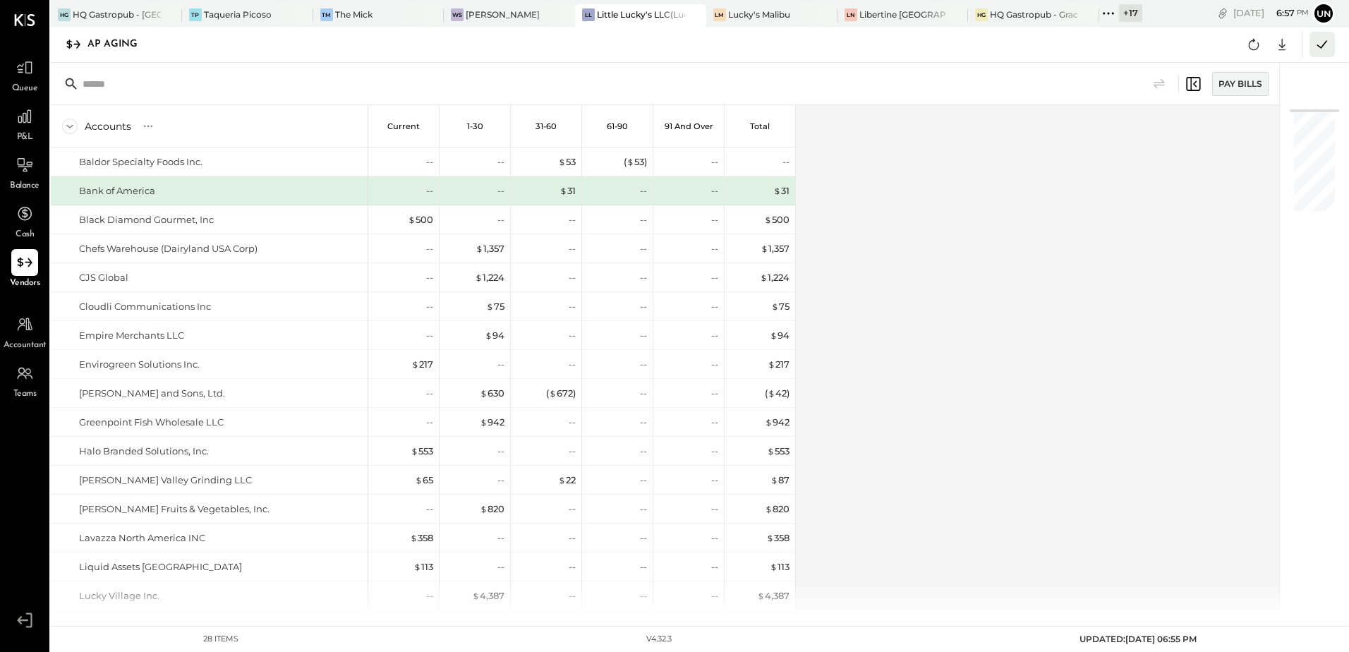
click at [1328, 41] on icon at bounding box center [1322, 44] width 18 height 18
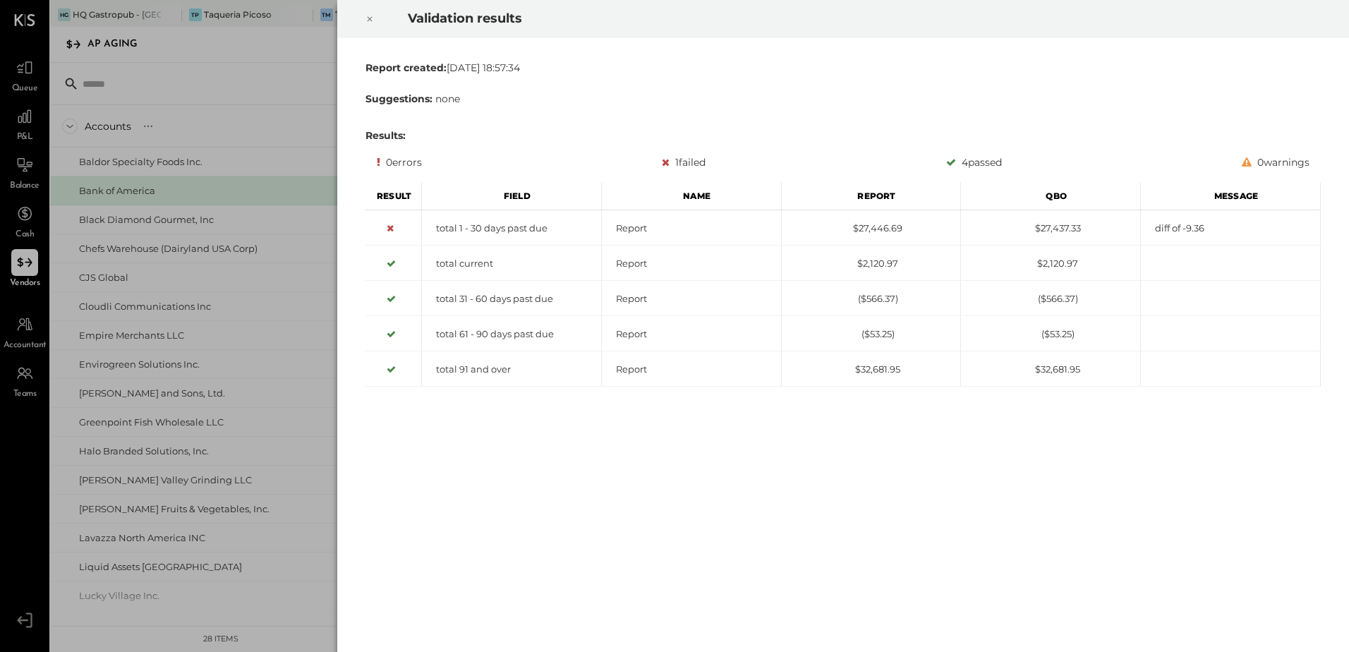
click at [370, 16] on icon at bounding box center [370, 19] width 8 height 17
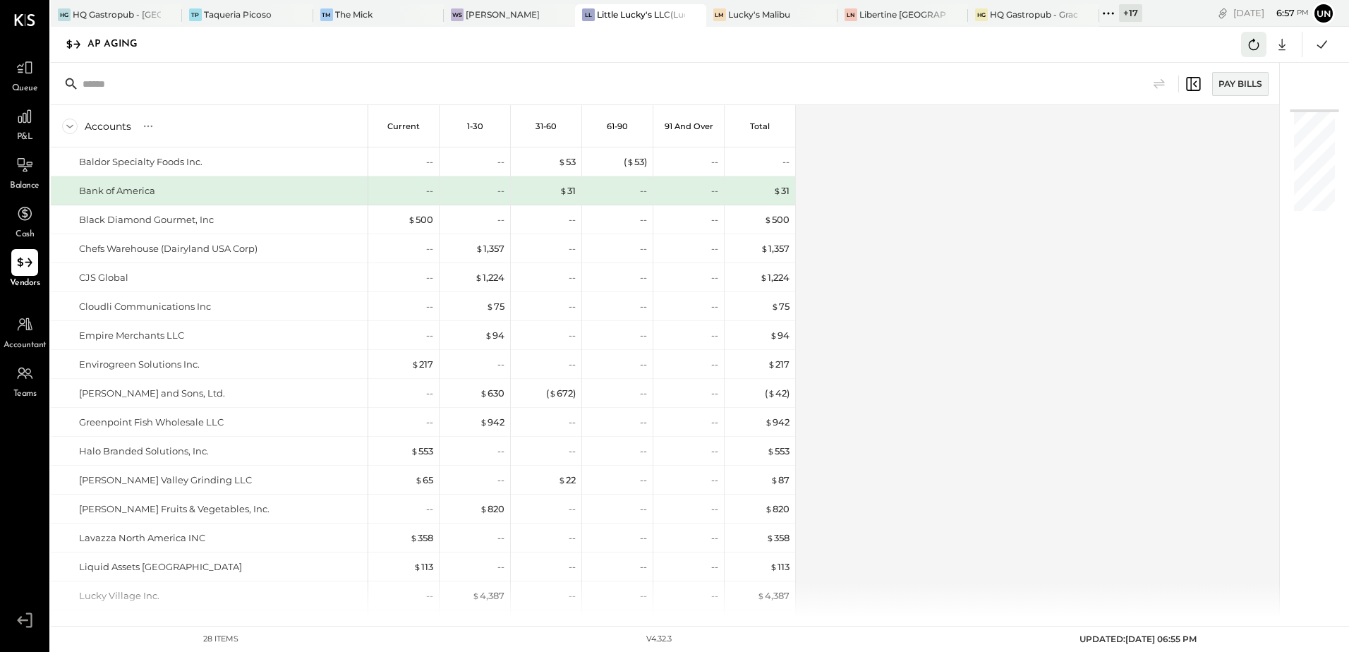
click at [1266, 52] on button at bounding box center [1253, 44] width 25 height 25
click at [1329, 44] on icon at bounding box center [1322, 44] width 18 height 18
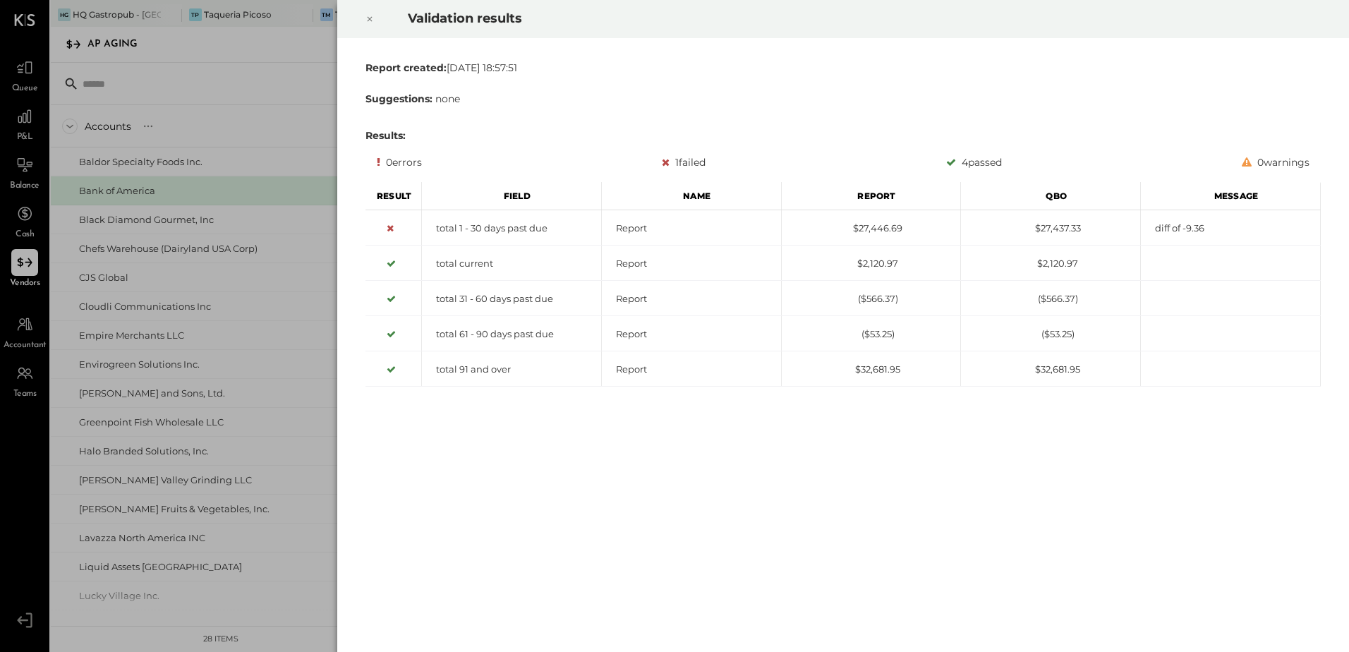
click at [371, 20] on icon at bounding box center [370, 19] width 5 height 5
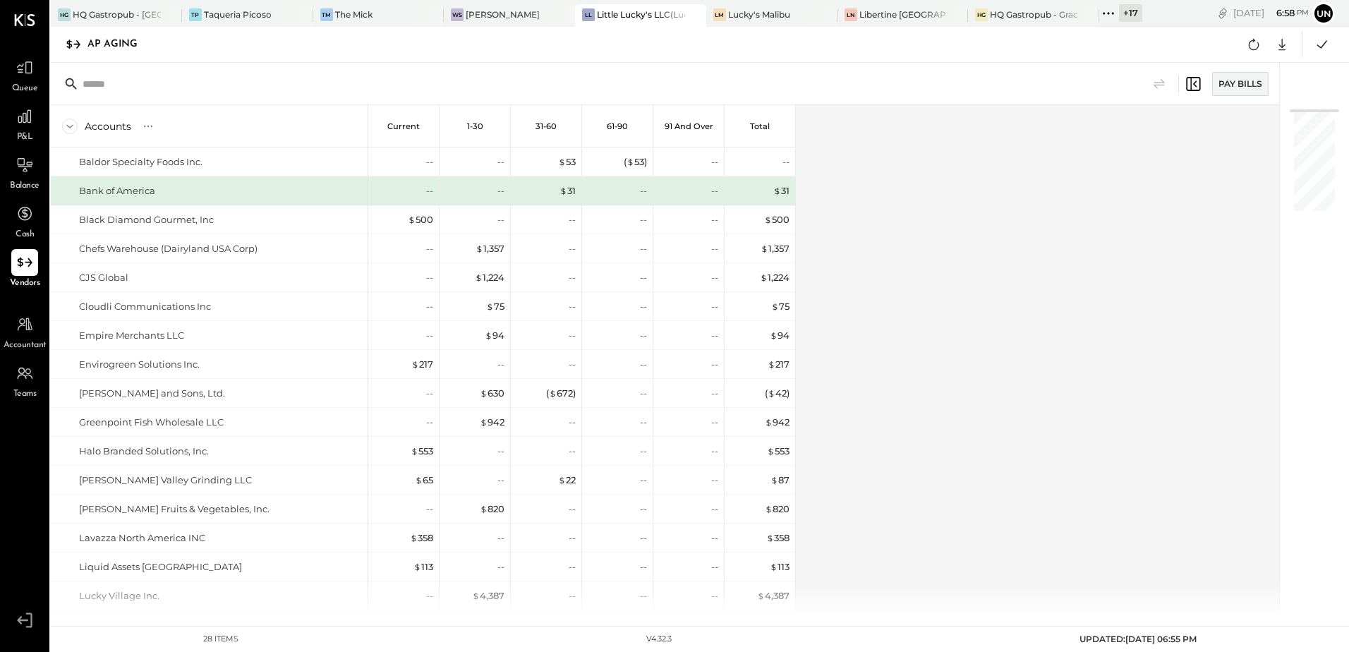
click at [920, 210] on div "Accounts S % GL Current 1-30 31-60 61-90 91 and Over Total Baldor Specialty Foo…" at bounding box center [666, 361] width 1231 height 512
click at [1262, 47] on icon at bounding box center [1254, 44] width 18 height 18
click at [1081, 320] on div "Accounts S % GL Current 1-30 31-60 61-90 91 and Over Total Baldor Specialty Foo…" at bounding box center [666, 361] width 1231 height 512
click at [1078, 320] on div "Accounts S % GL Current 1-30 31-60 61-90 91 and Over Total Baldor Specialty Foo…" at bounding box center [666, 361] width 1231 height 512
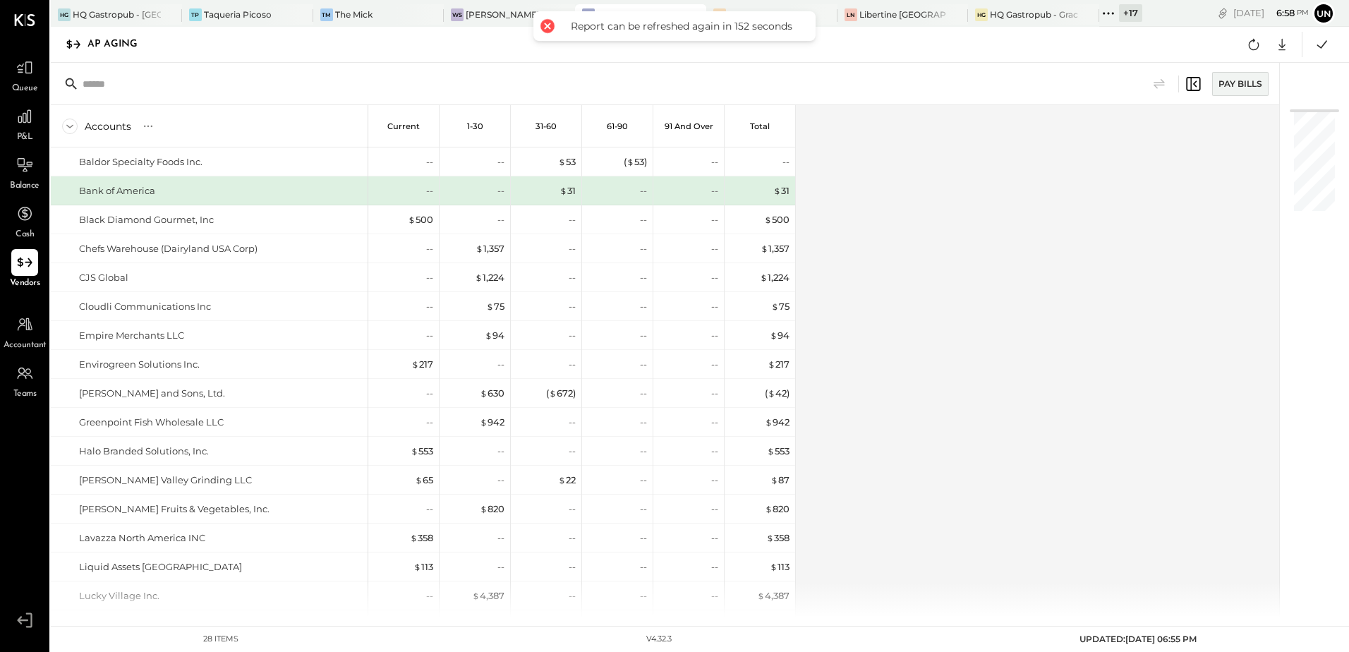
click at [1078, 320] on div "Accounts S % GL Current 1-30 31-60 61-90 91 and Over Total Baldor Specialty Foo…" at bounding box center [666, 361] width 1231 height 512
click at [1076, 320] on div "Accounts S % GL Current 1-30 31-60 61-90 91 and Over Total Baldor Specialty Foo…" at bounding box center [666, 361] width 1231 height 512
click at [1073, 321] on div "Accounts S % GL Current 1-30 31-60 61-90 91 and Over Total Baldor Specialty Foo…" at bounding box center [666, 361] width 1231 height 512
click at [1318, 47] on icon at bounding box center [1322, 44] width 18 height 18
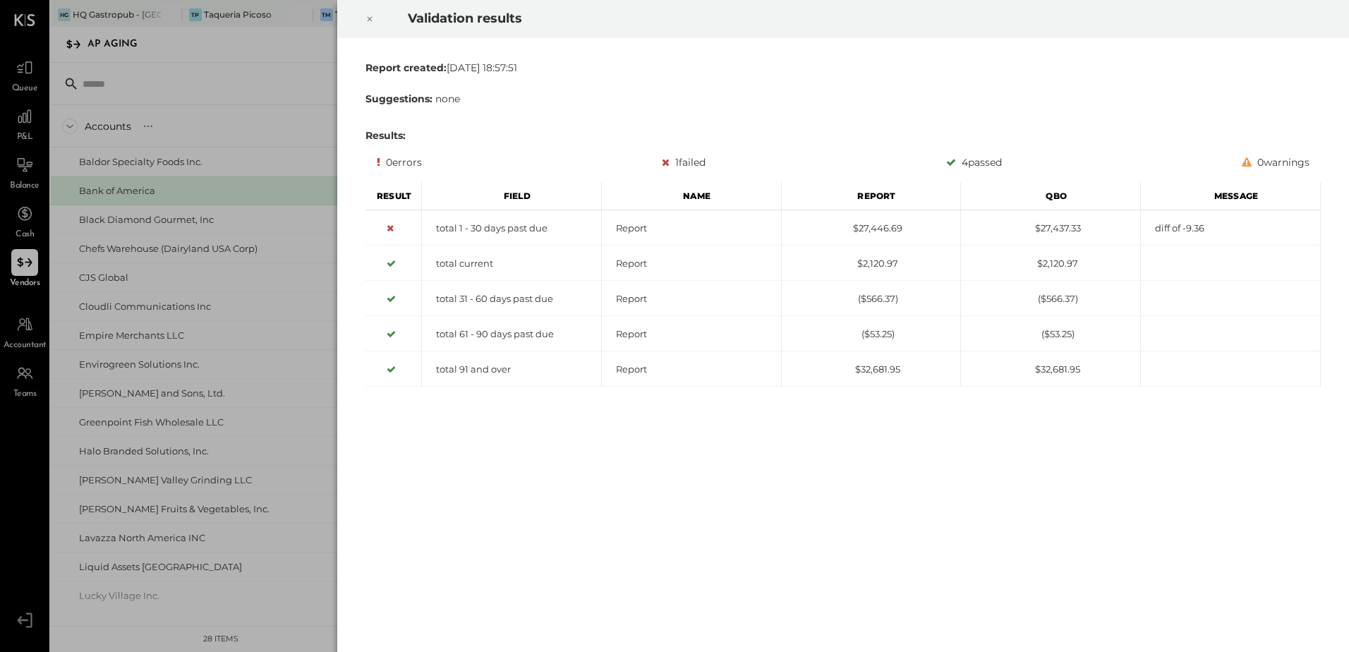
click at [368, 18] on icon at bounding box center [370, 19] width 8 height 17
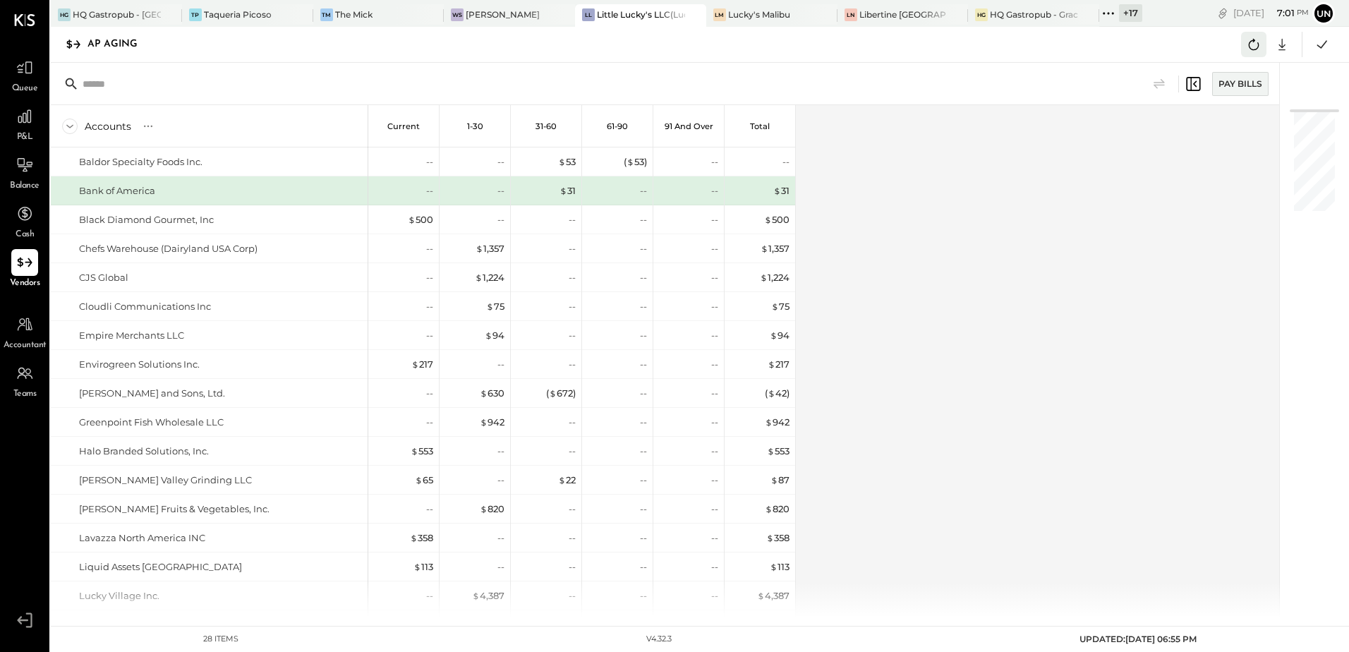
click at [1246, 44] on icon at bounding box center [1254, 44] width 18 height 18
click at [1064, 246] on div "Accounts S % GL Current 1-30 31-60 61-90 91 and Over Total Baldor Specialty Foo…" at bounding box center [666, 361] width 1231 height 512
click at [1316, 49] on icon at bounding box center [1322, 44] width 18 height 18
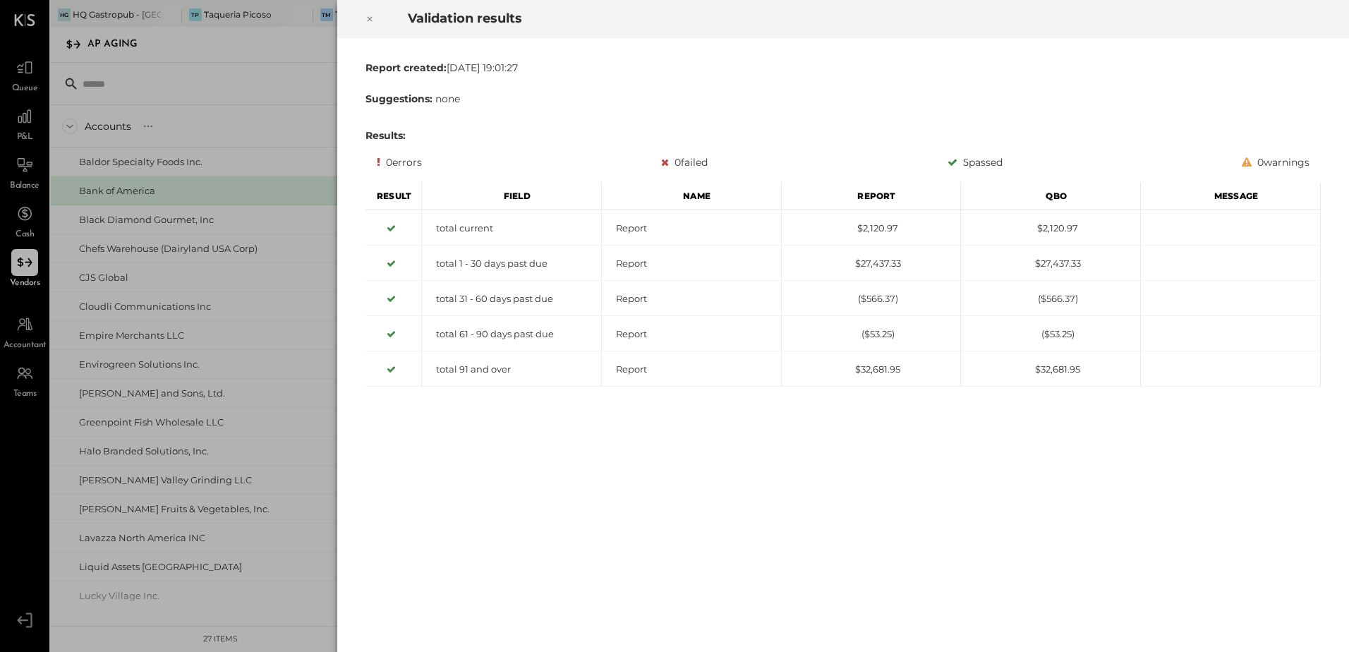
click at [378, 14] on div at bounding box center [369, 19] width 31 height 40
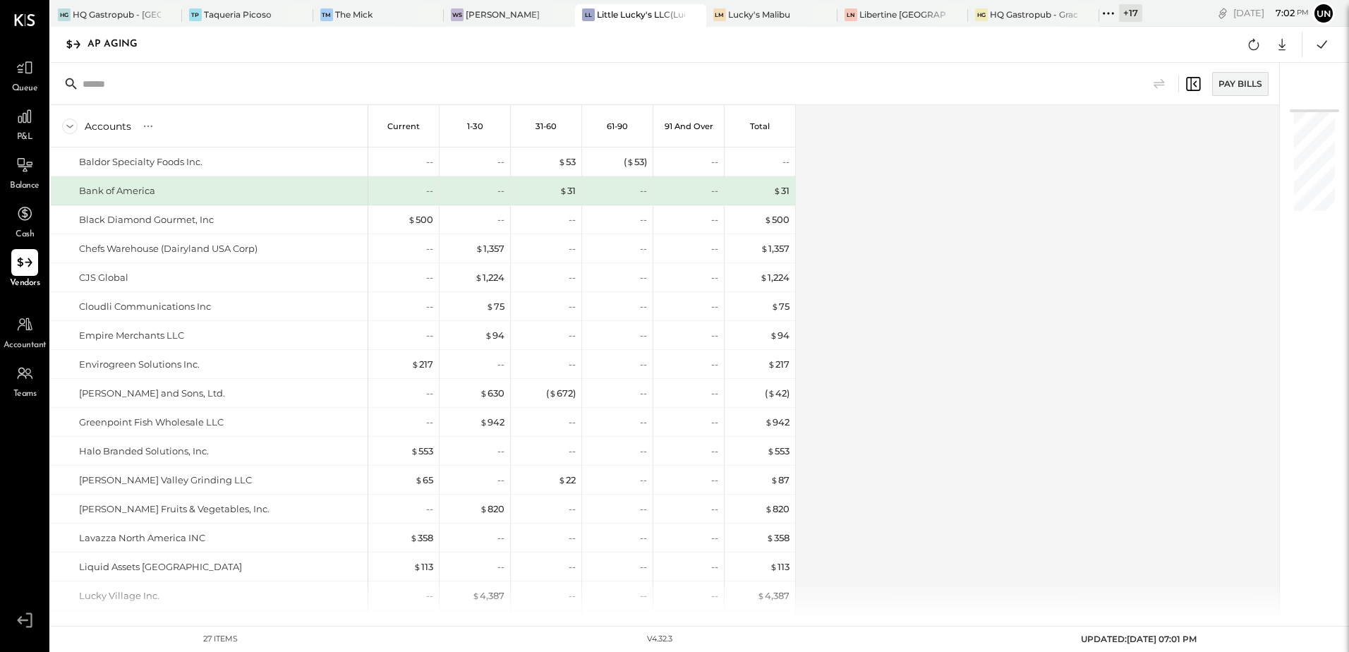
click at [1028, 209] on div "Accounts S % GL Current 1-30 31-60 61-90 91 and Over Total Baldor Specialty Foo…" at bounding box center [666, 361] width 1231 height 512
click at [1285, 46] on icon at bounding box center [1282, 44] width 18 height 18
click at [1200, 69] on icon at bounding box center [1198, 67] width 11 height 11
drag, startPoint x: 844, startPoint y: 343, endPoint x: 387, endPoint y: 11, distance: 565.4
click at [838, 337] on div "Accounts S % GL Current 1-30 31-60 61-90 91 and Over Total Baldor Specialty Foo…" at bounding box center [666, 361] width 1231 height 512
